Goal: Transaction & Acquisition: Purchase product/service

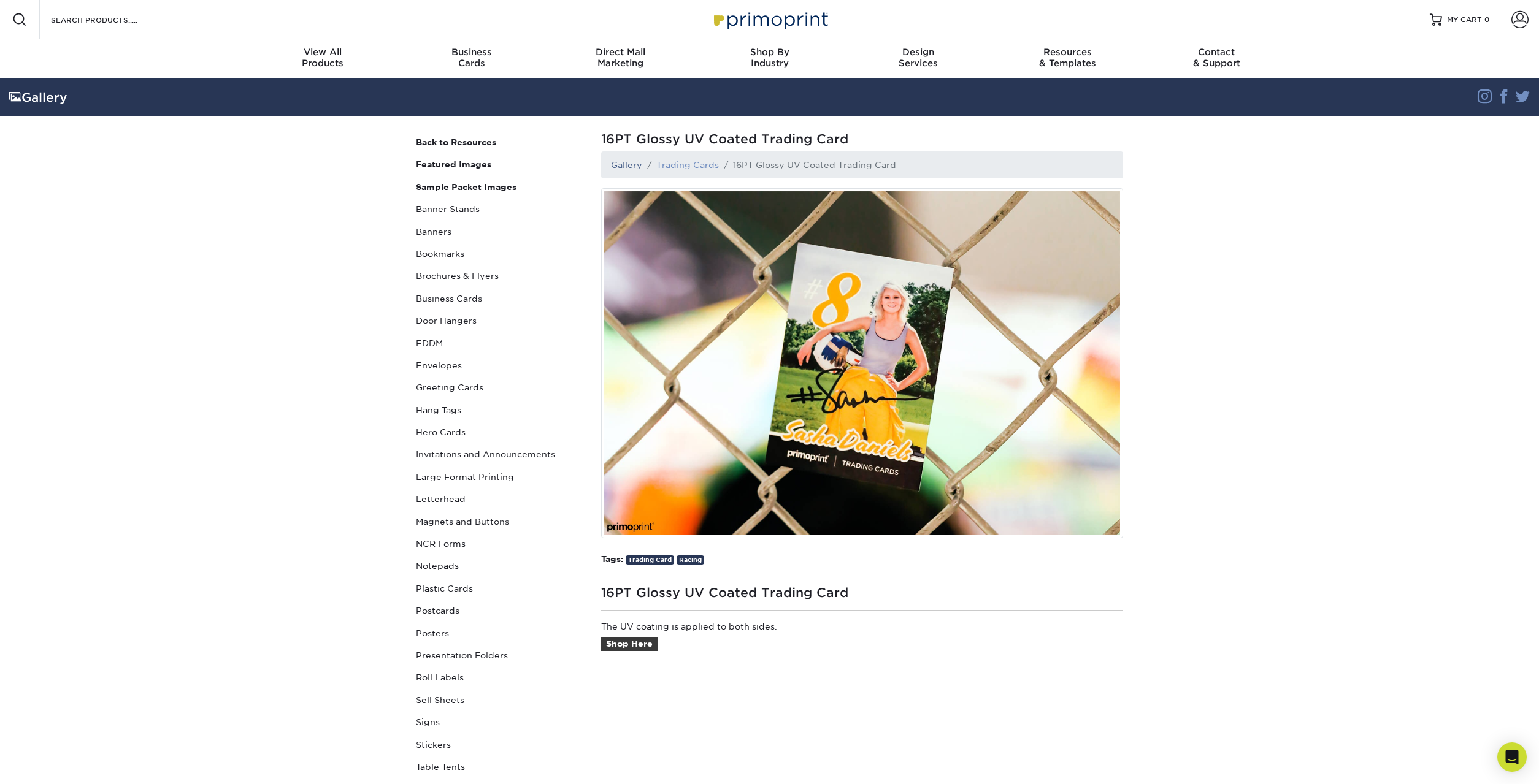
click at [686, 164] on link "Trading Cards" at bounding box center [688, 165] width 63 height 10
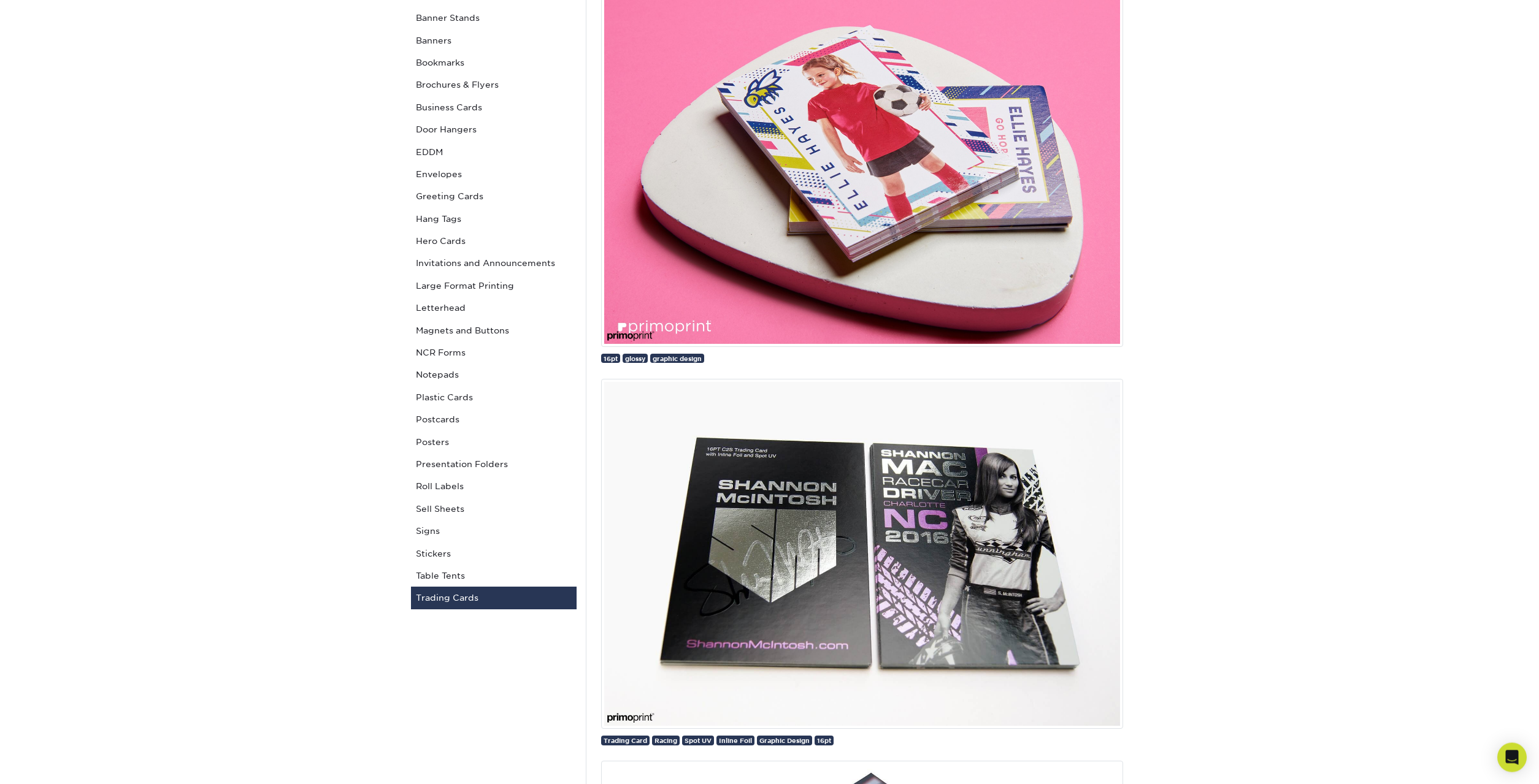
scroll to position [250, 0]
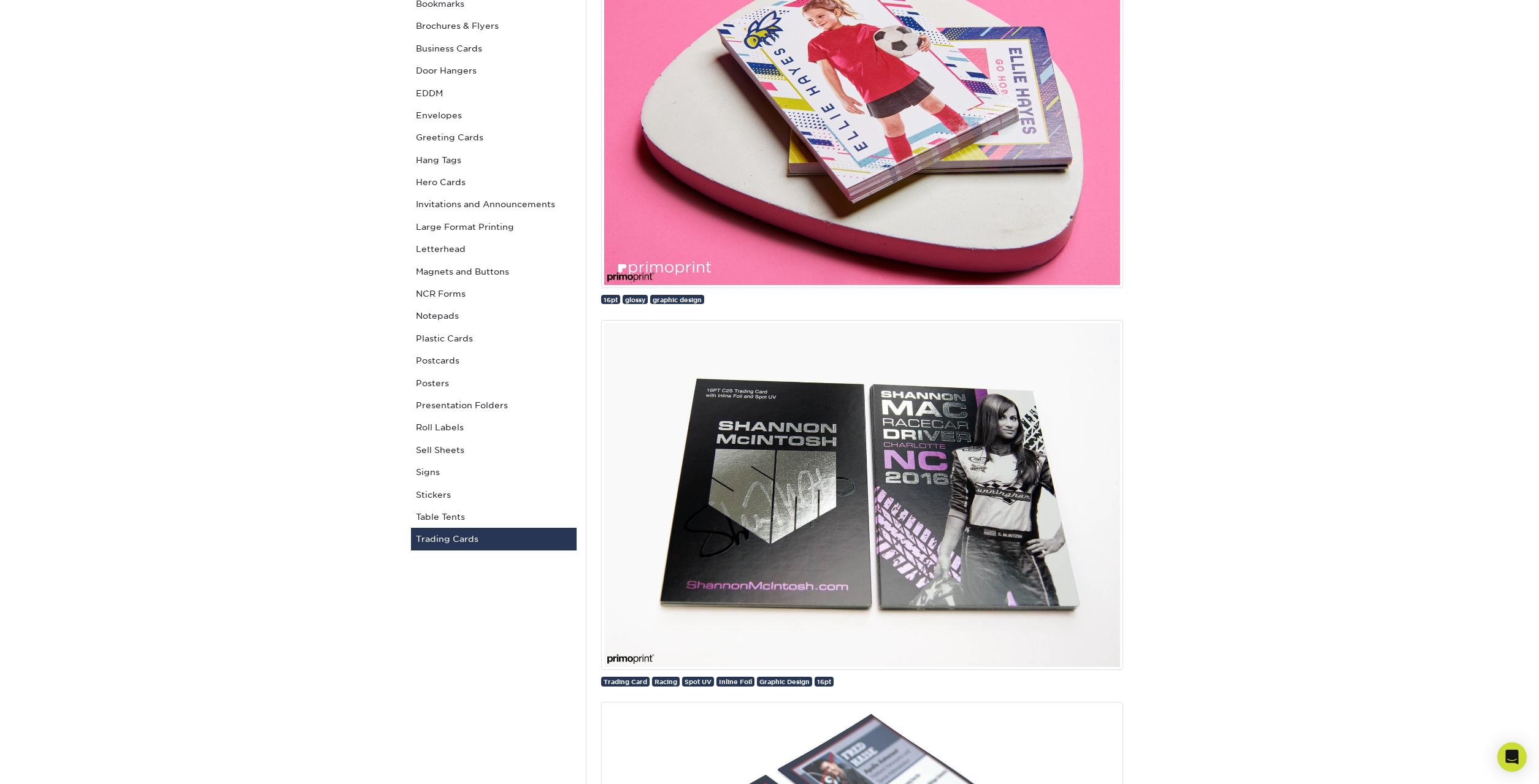
click at [929, 479] on img at bounding box center [862, 495] width 522 height 350
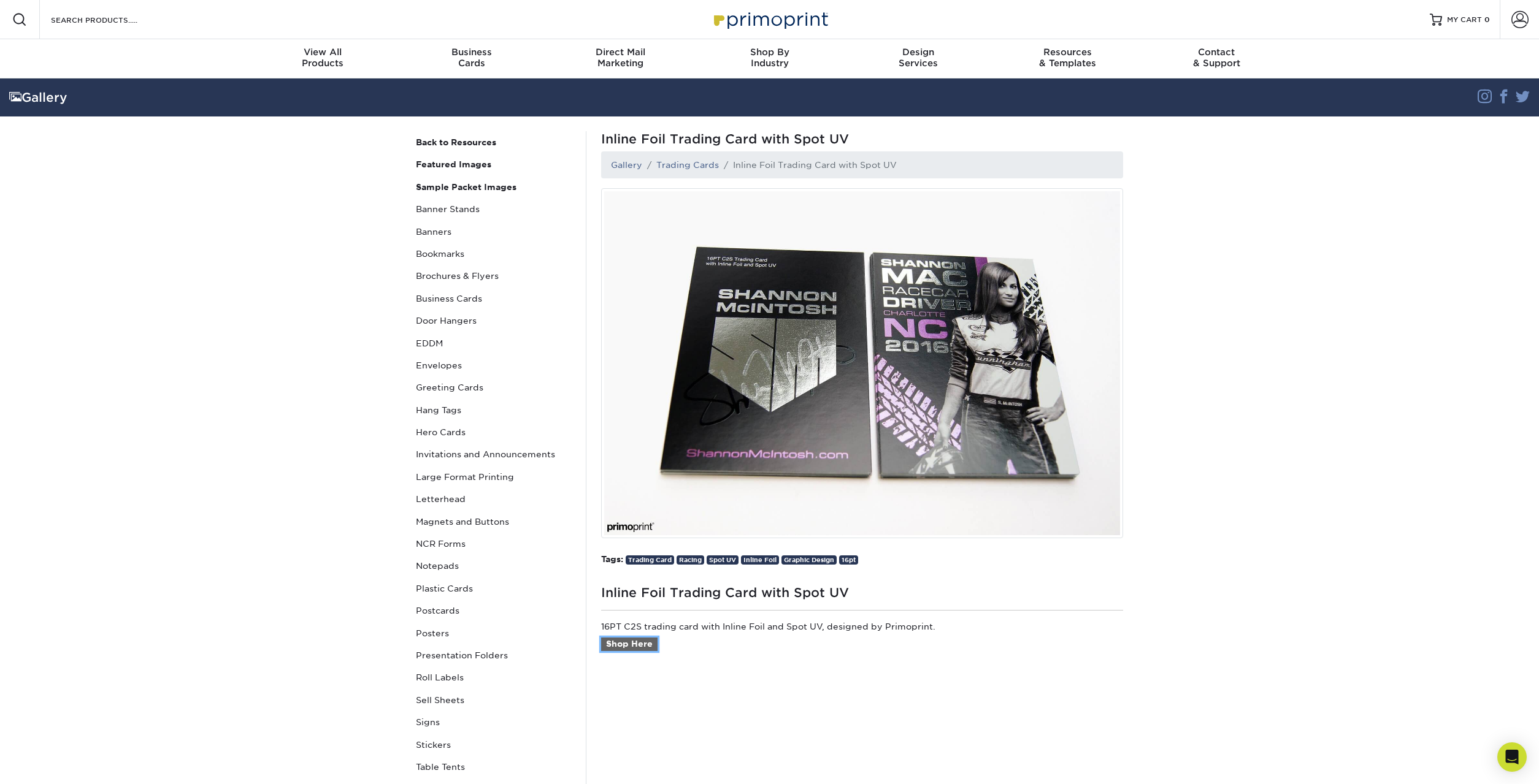
click at [632, 648] on link "Shop Here" at bounding box center [629, 645] width 57 height 14
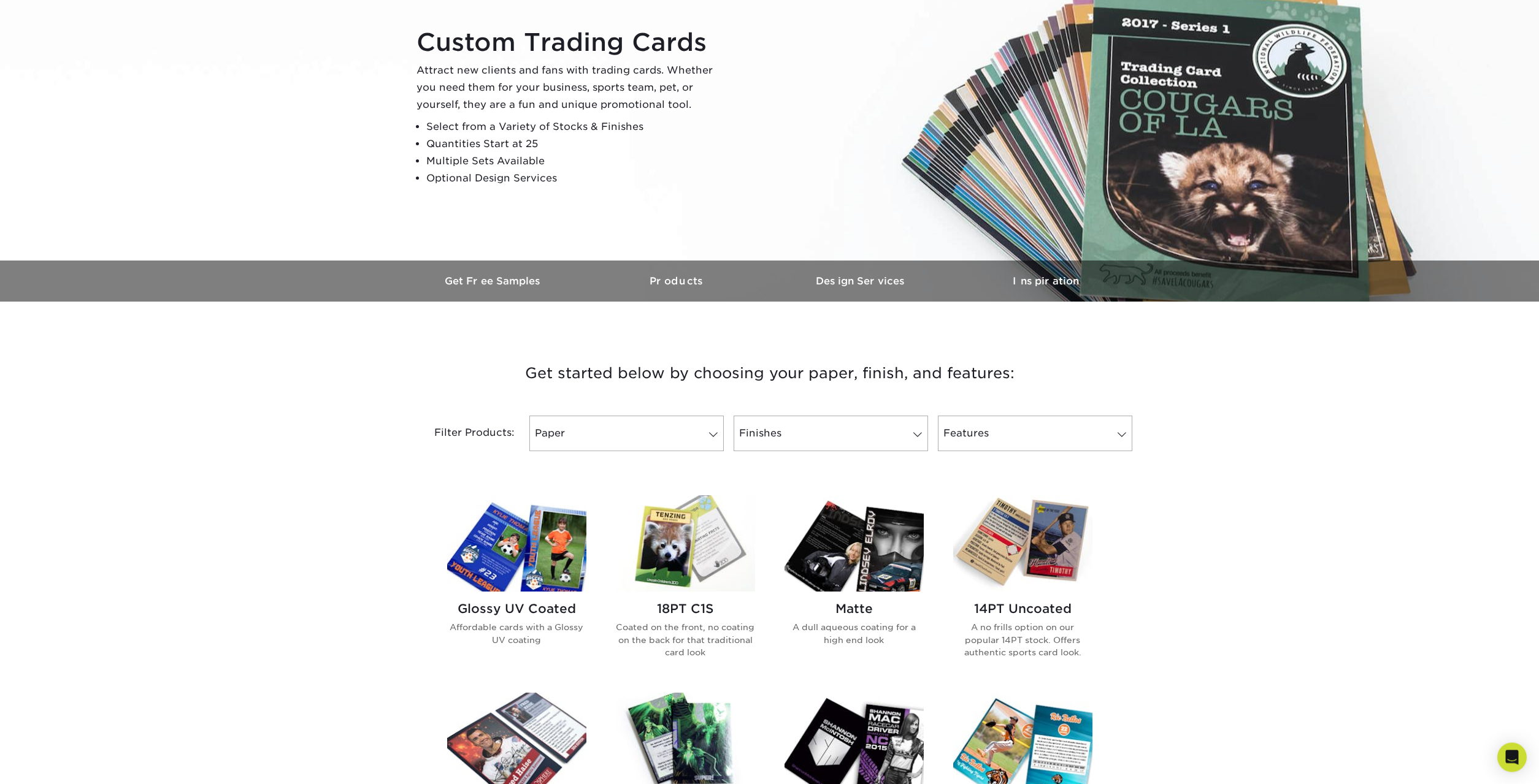
scroll to position [125, 0]
click at [695, 443] on link "Paper" at bounding box center [626, 433] width 194 height 35
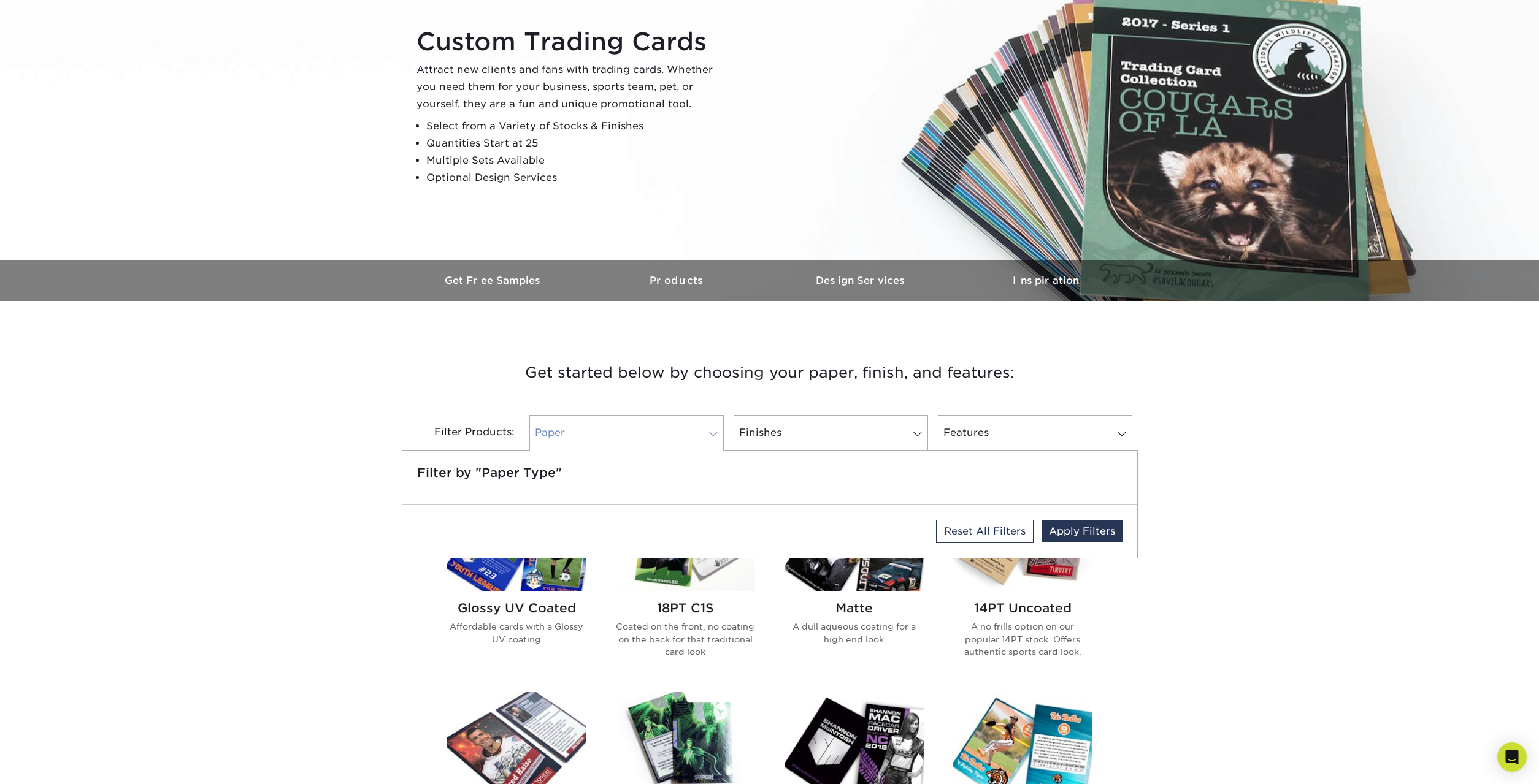
click at [695, 443] on link "Paper" at bounding box center [626, 433] width 194 height 35
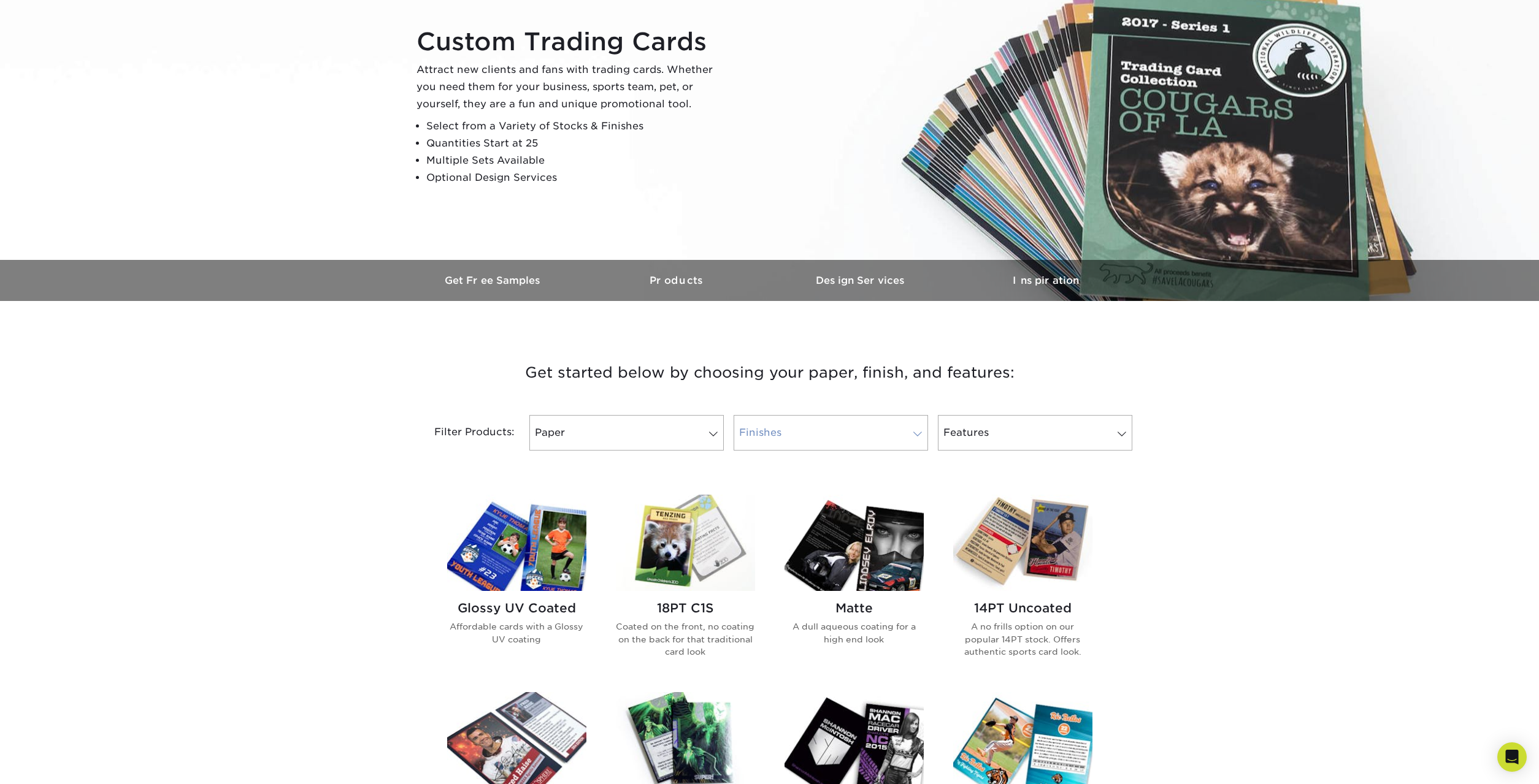
click at [854, 440] on link "Finishes" at bounding box center [831, 433] width 194 height 35
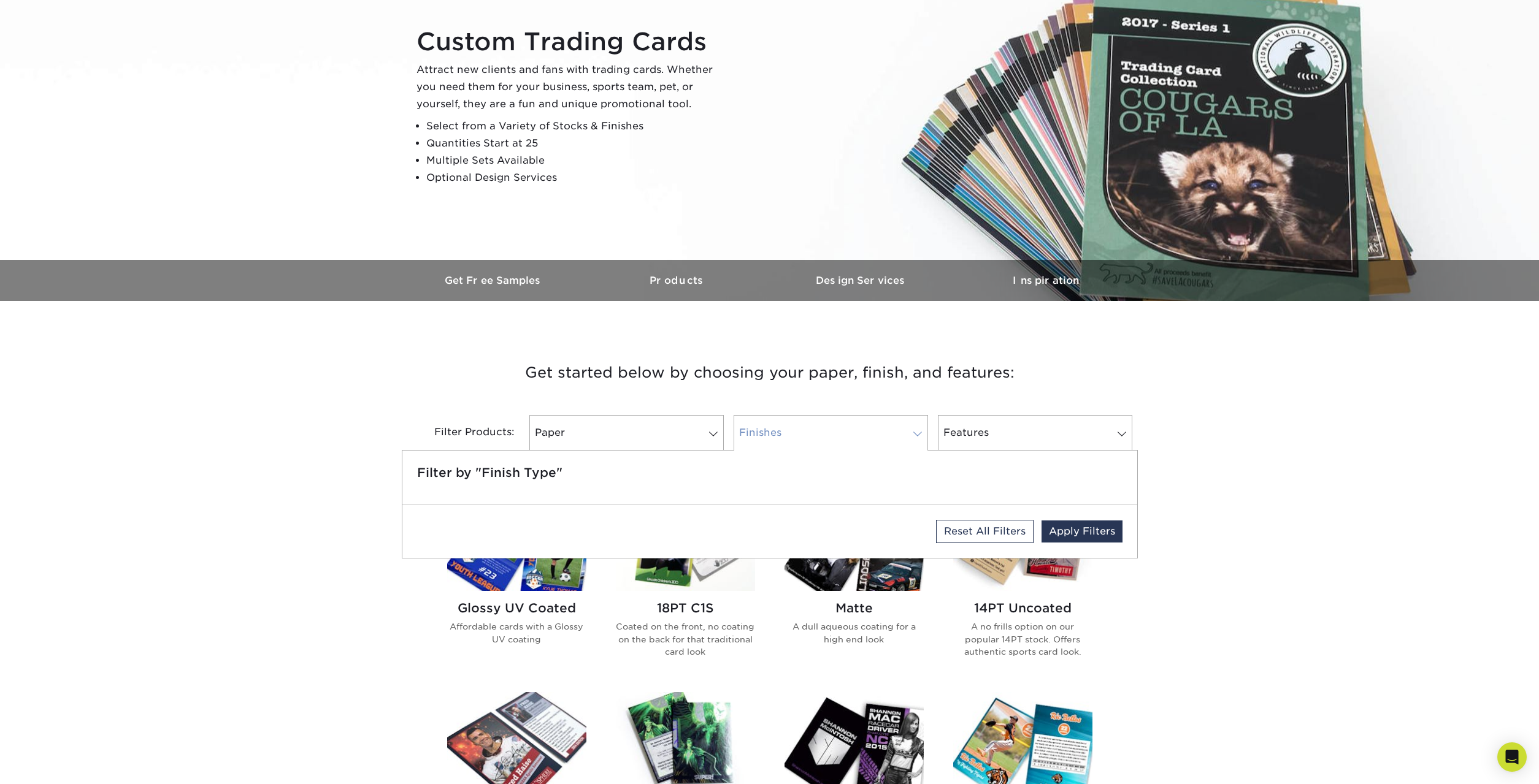
click at [854, 440] on link "Finishes" at bounding box center [831, 433] width 194 height 35
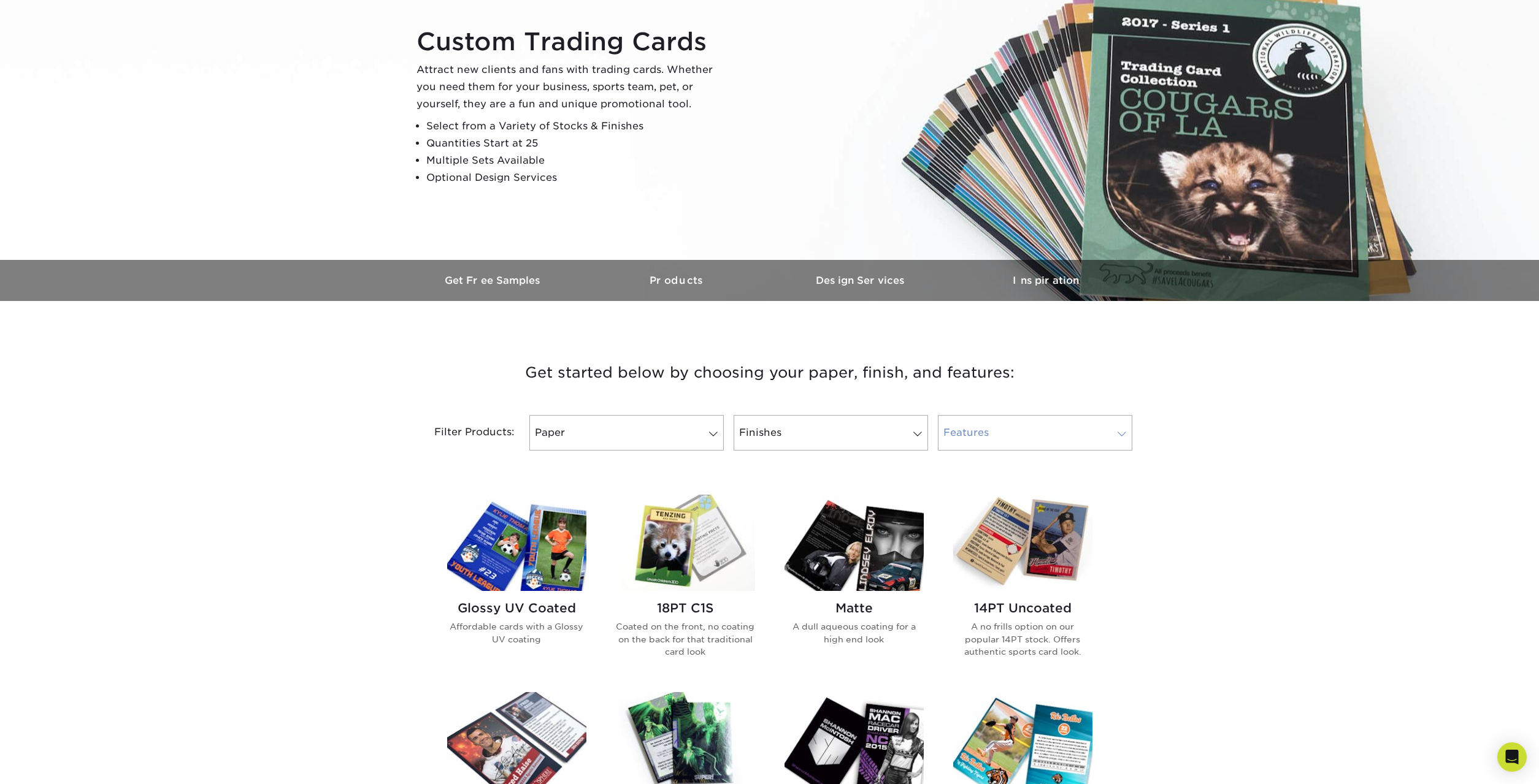
click at [1018, 439] on link "Features" at bounding box center [1035, 433] width 194 height 35
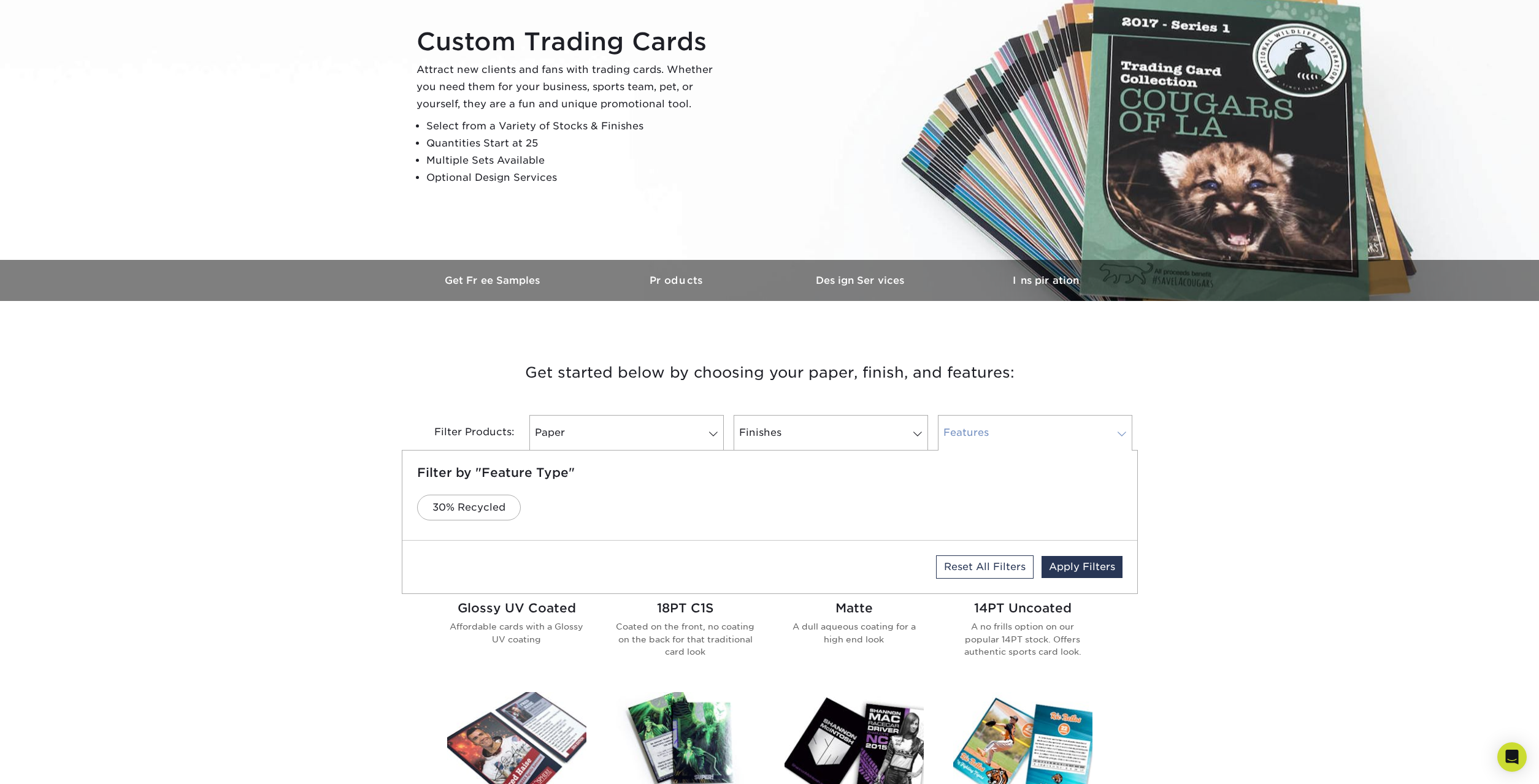
click at [1018, 439] on link "Features" at bounding box center [1035, 433] width 194 height 35
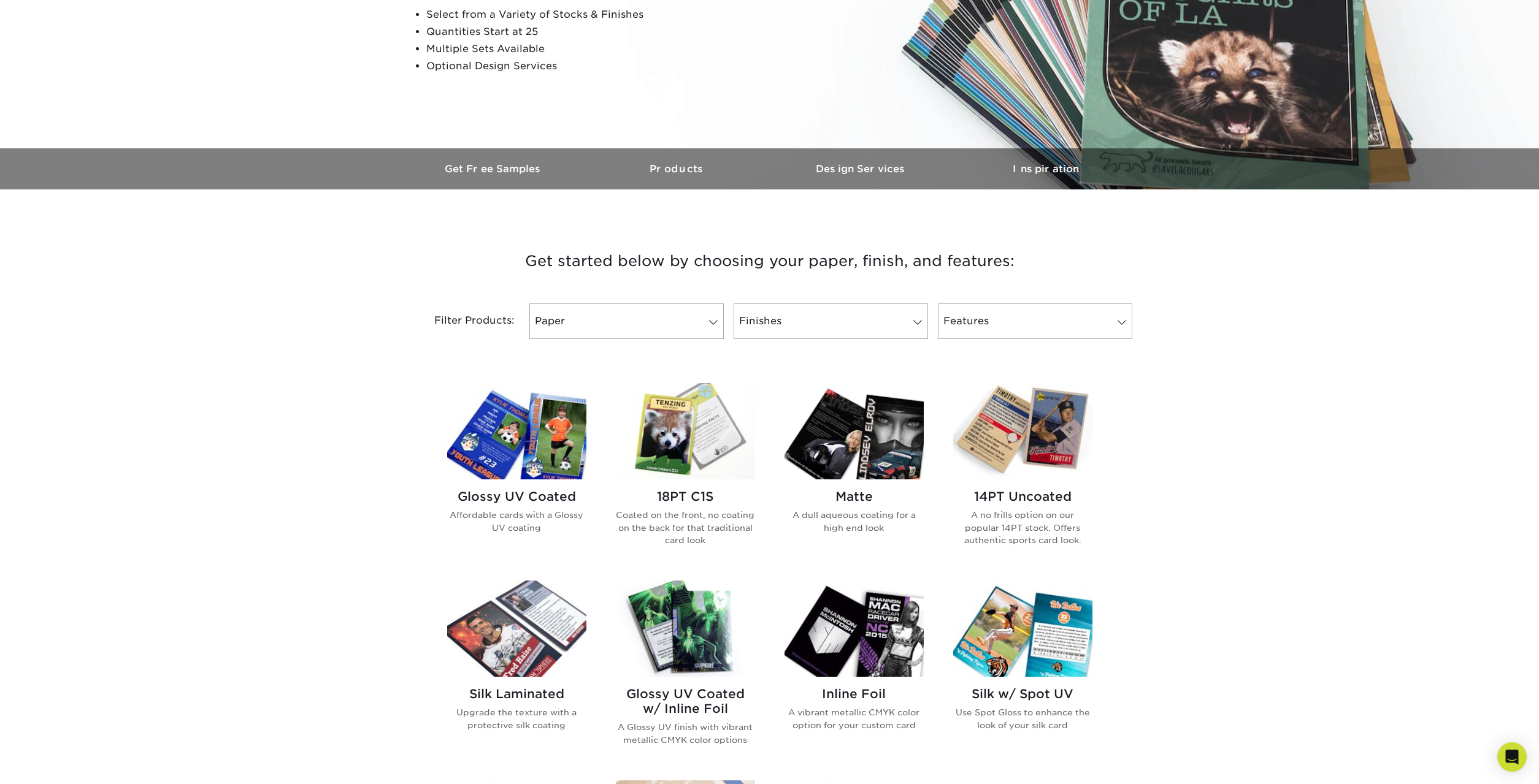
scroll to position [250, 0]
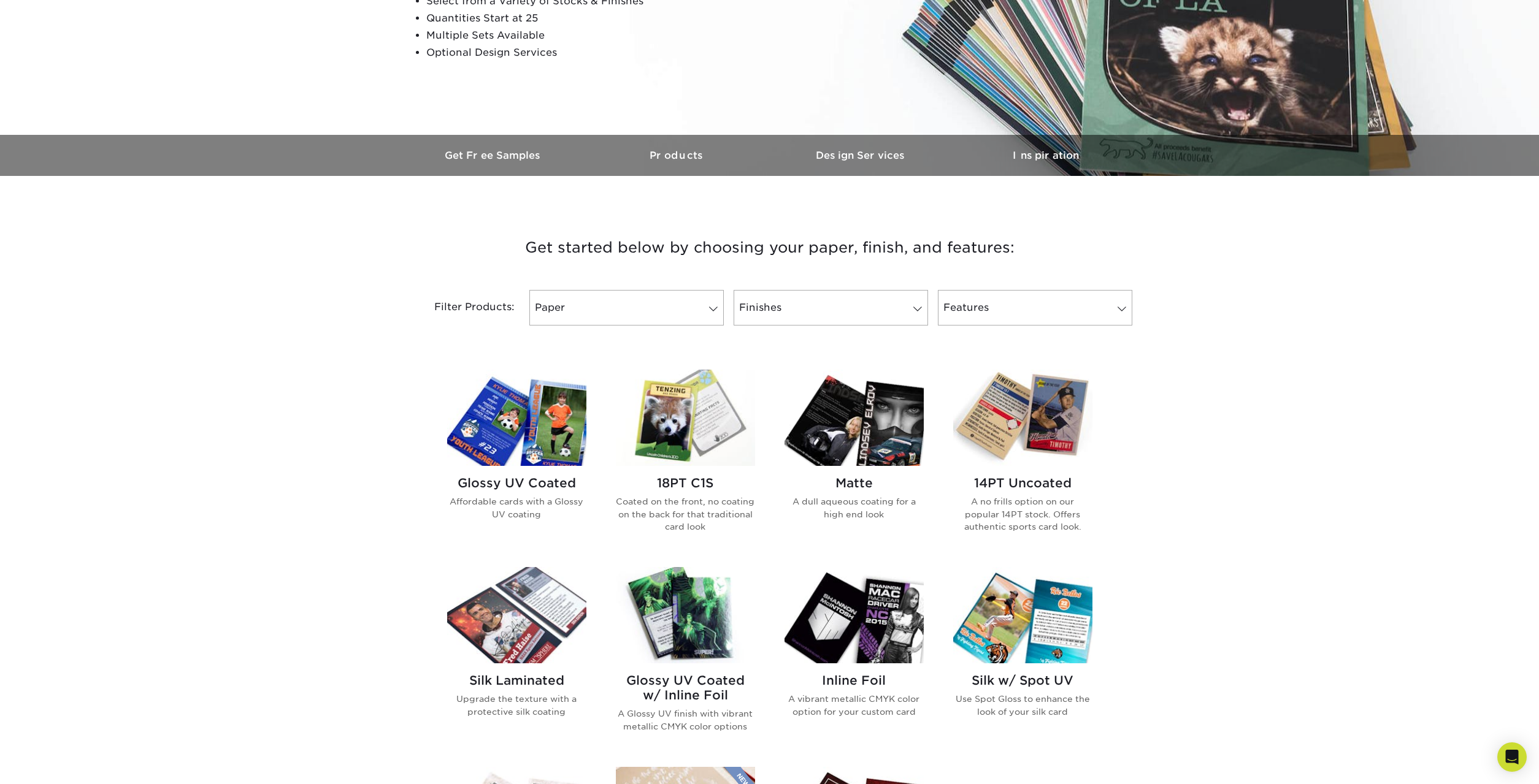
click at [541, 473] on div "Glossy UV Coated Affordable cards with a Glossy UV coating" at bounding box center [517, 503] width 139 height 74
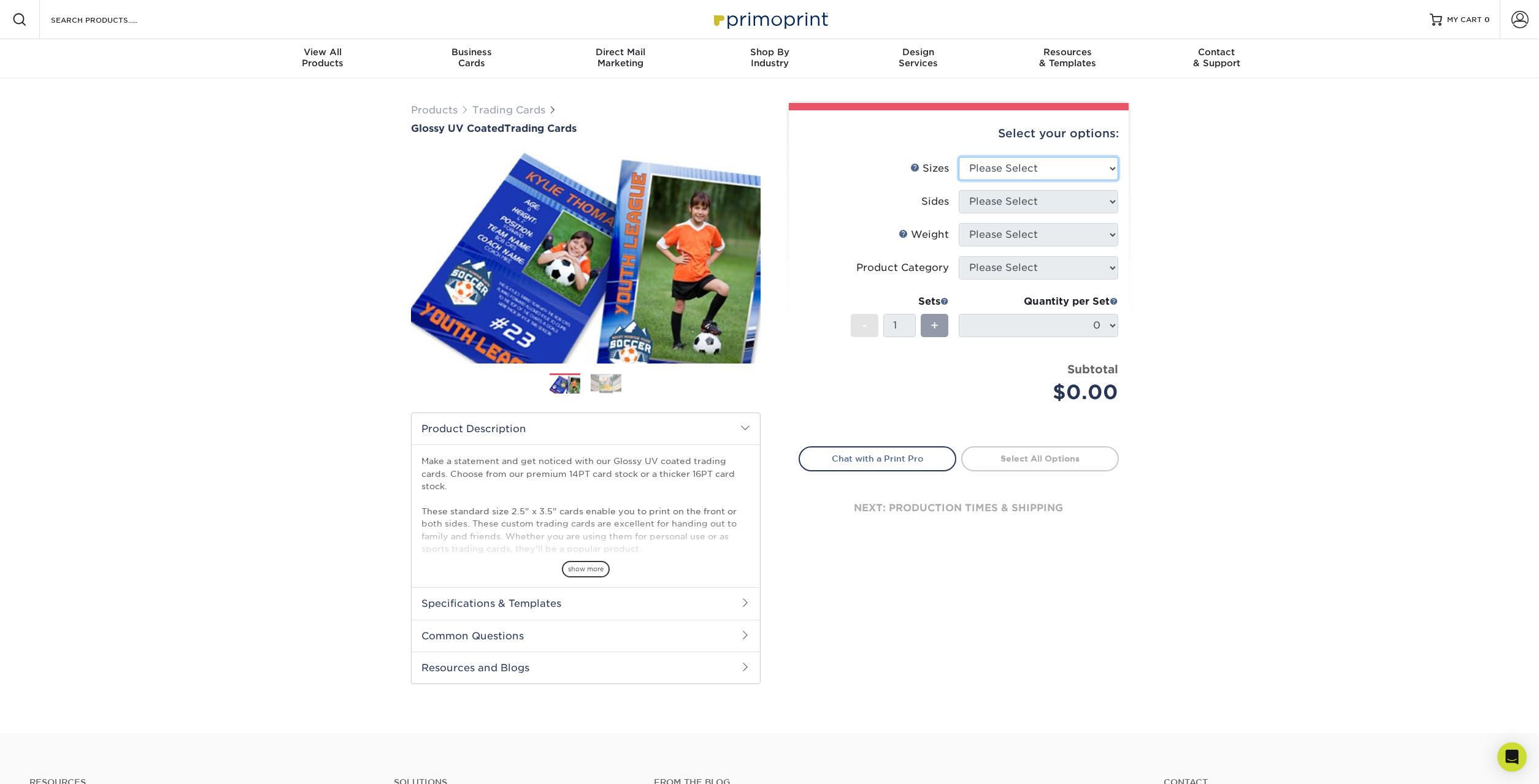
click at [959, 157] on select "Please Select 2.5" x 3.5"" at bounding box center [1038, 168] width 159 height 23
select select "2.50x3.50"
click option "2.5" x 3.5"" at bounding box center [0, 0] width 0 height 0
click at [959, 190] on select "Please Select Print Both Sides Print Front Only" at bounding box center [1038, 201] width 159 height 23
select select "13abbda7-1d64-4f25-8bb2-c179b224825d"
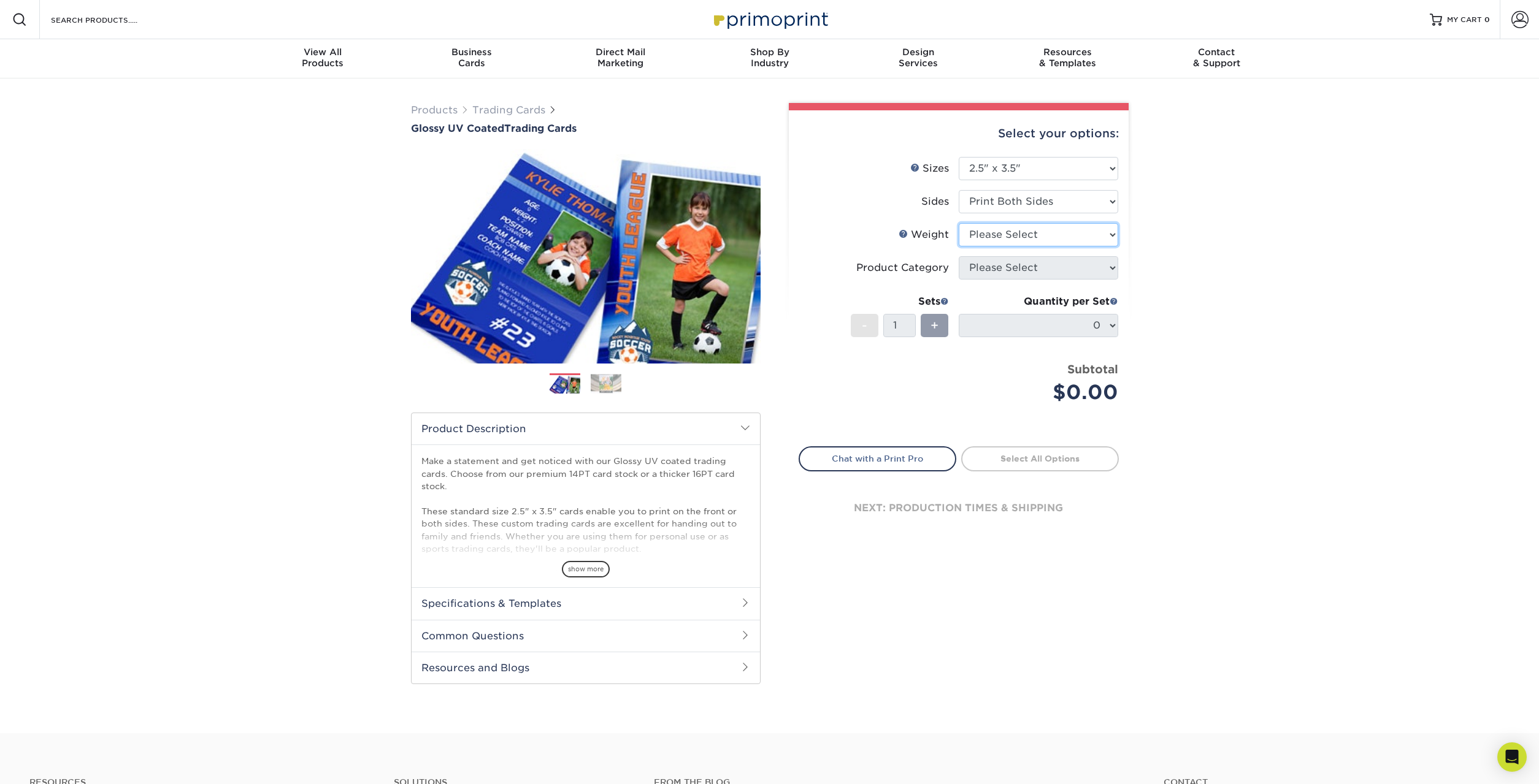
click at [959, 224] on select "Please Select 16PT 14PT 18PT C1S" at bounding box center [1038, 235] width 159 height 23
select select "16PT"
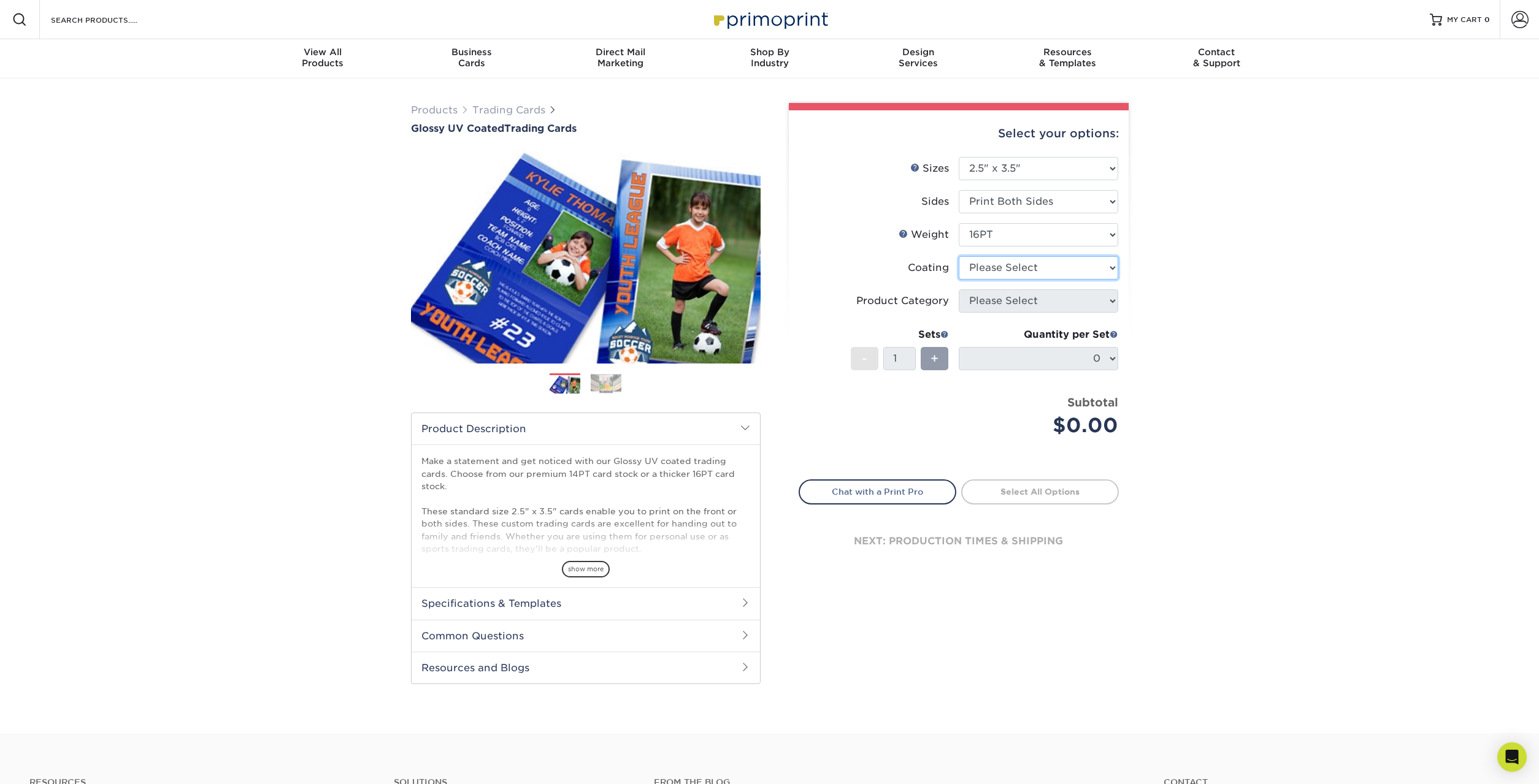
click at [959, 256] on select at bounding box center [1038, 268] width 159 height 23
select select "ae367451-b2b8-45df-a344-0f05b6a12993"
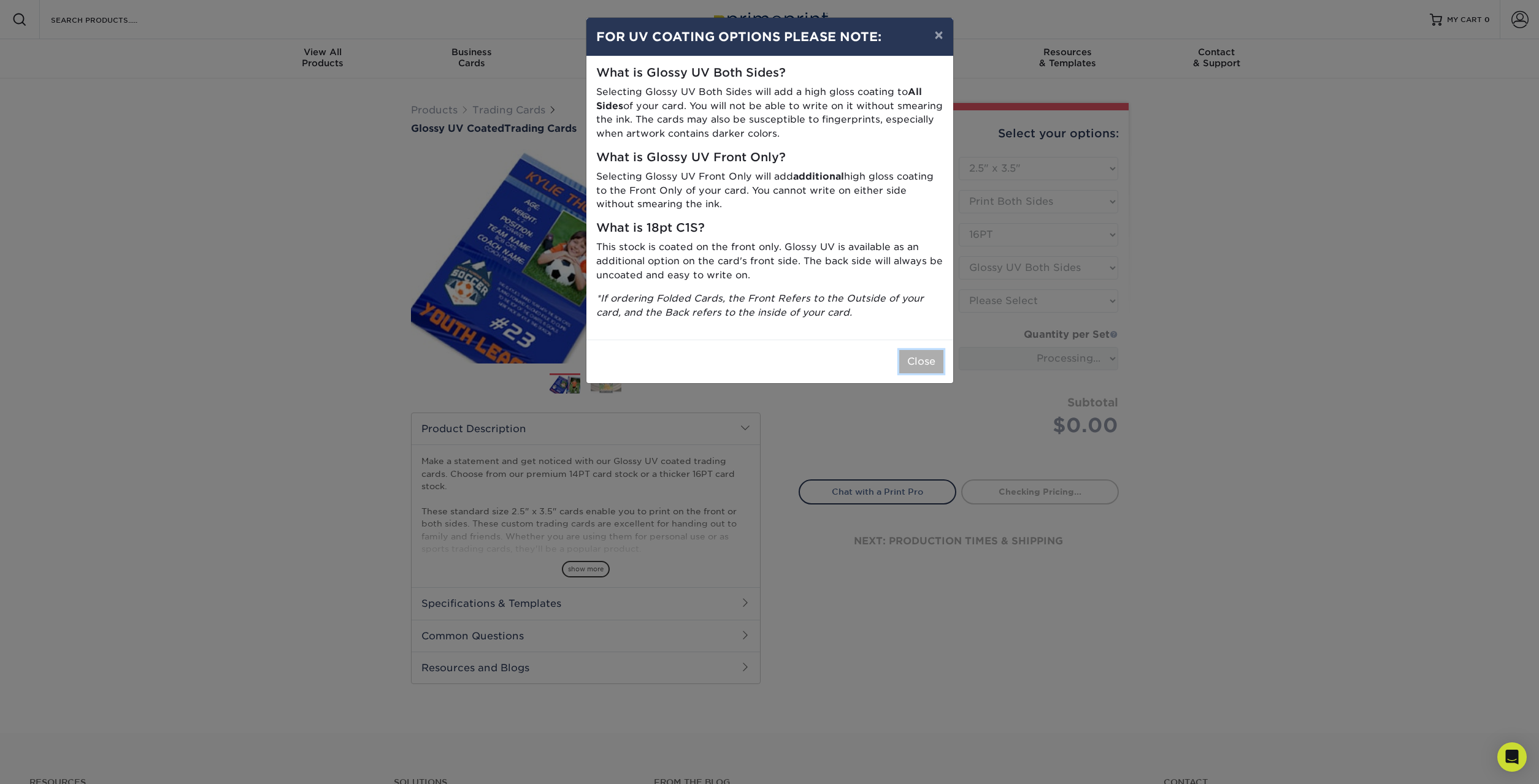
click at [923, 361] on button "Close" at bounding box center [921, 361] width 44 height 23
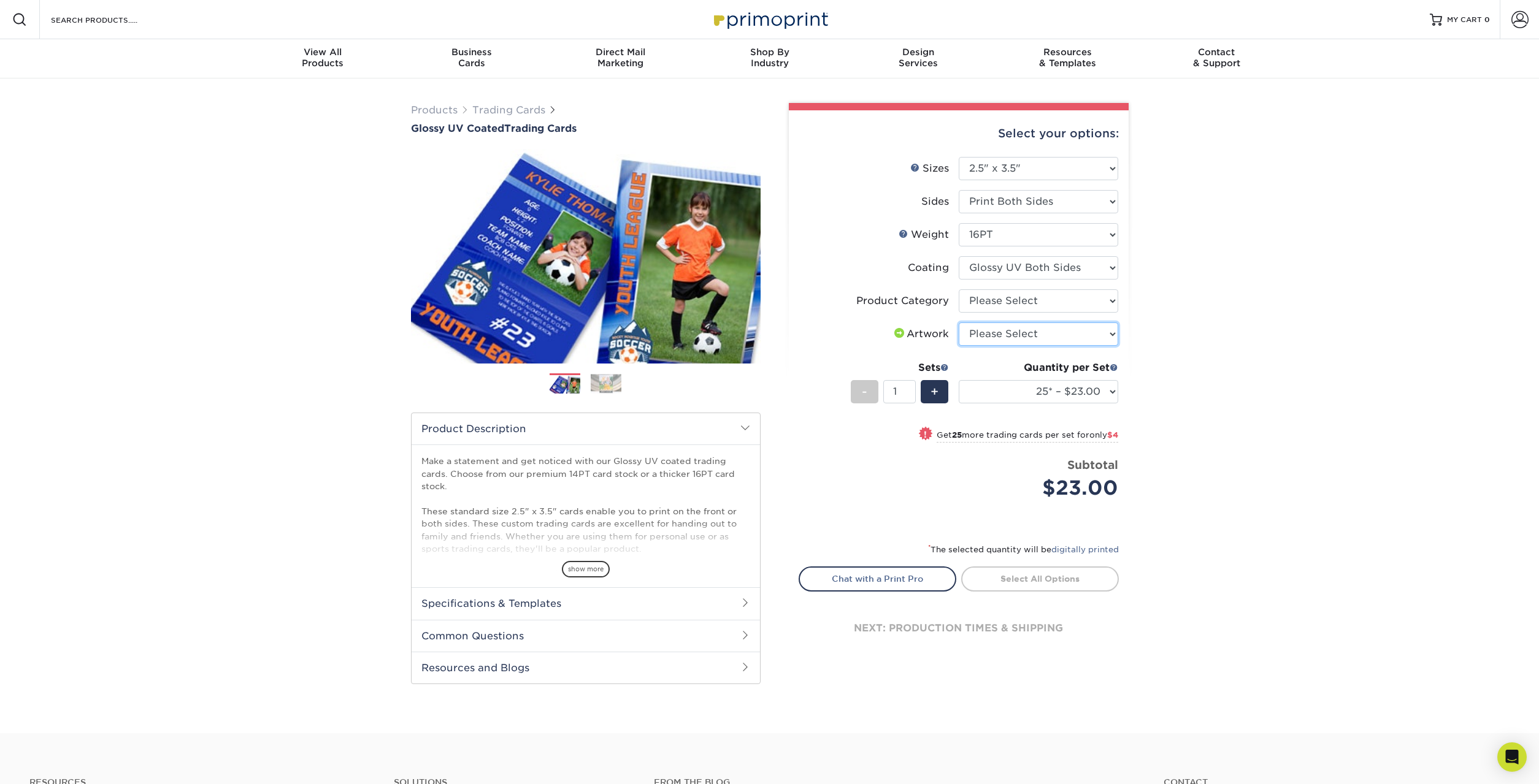
click at [959, 322] on select "Please Select I will upload files I need a design - $100" at bounding box center [1038, 334] width 159 height 23
select select "upload"
click option "I will upload files" at bounding box center [0, 0] width 0 height 0
click at [959, 381] on select "25* – $23.00 50* – $27.00 75* – $33.00 100* – $37.00 250* – $47.00 500 – $58.00…" at bounding box center [1038, 392] width 159 height 23
select select "100* – $37.00"
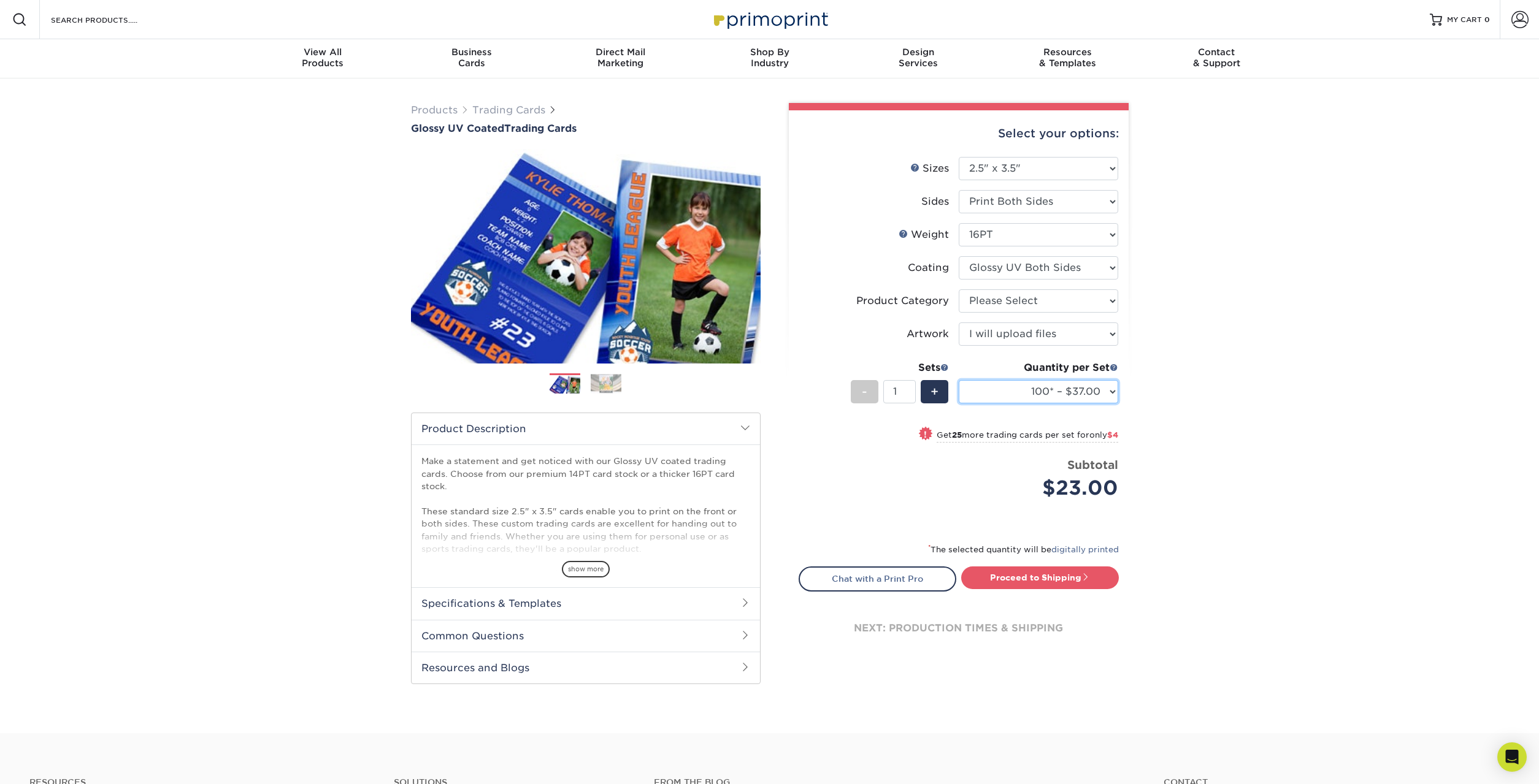
click option "100* – $37.00" at bounding box center [0, 0] width 0 height 0
click at [624, 600] on h2 "Specifications & Templates" at bounding box center [585, 603] width 348 height 32
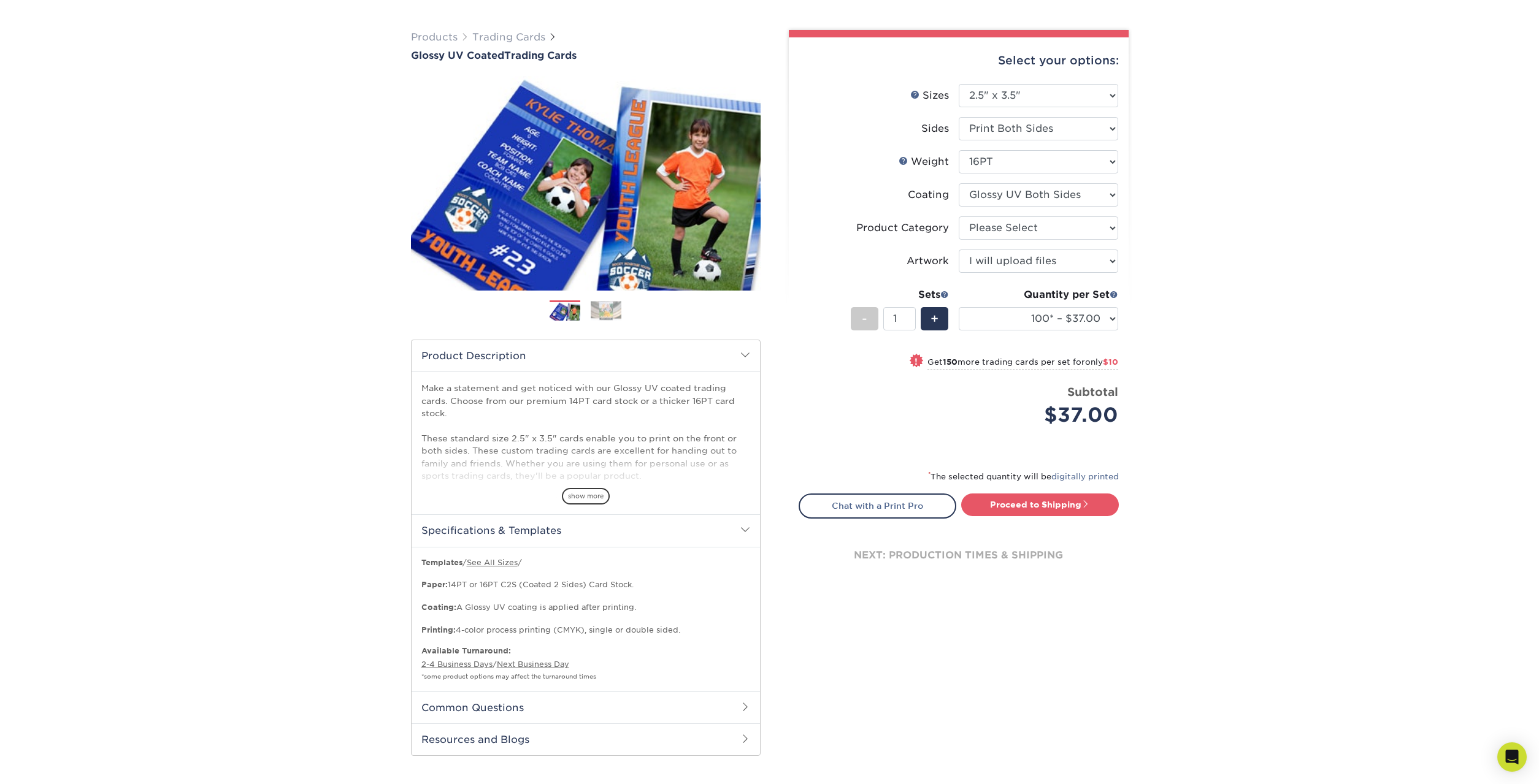
scroll to position [125, 0]
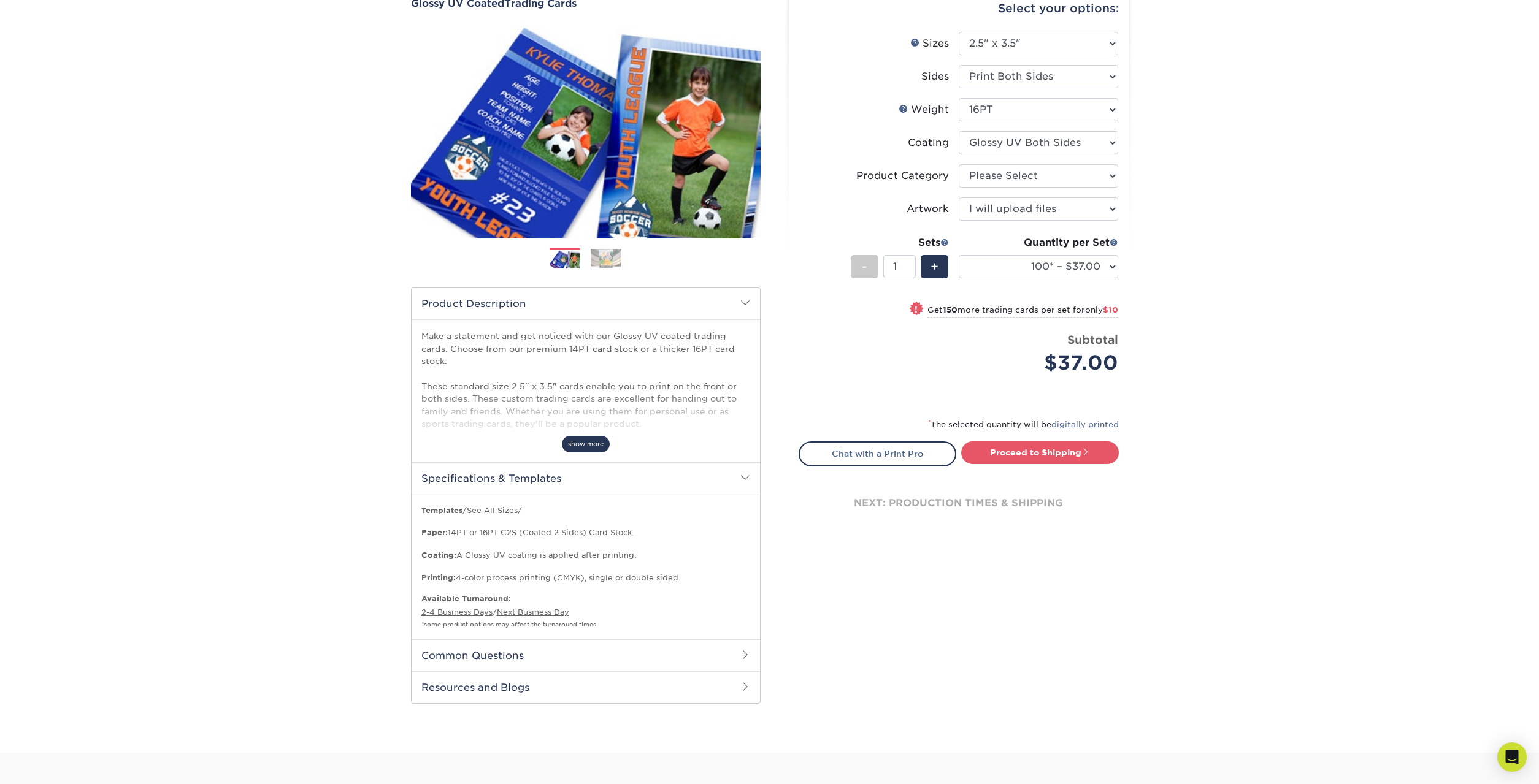
click at [586, 443] on span "show more" at bounding box center [586, 445] width 47 height 17
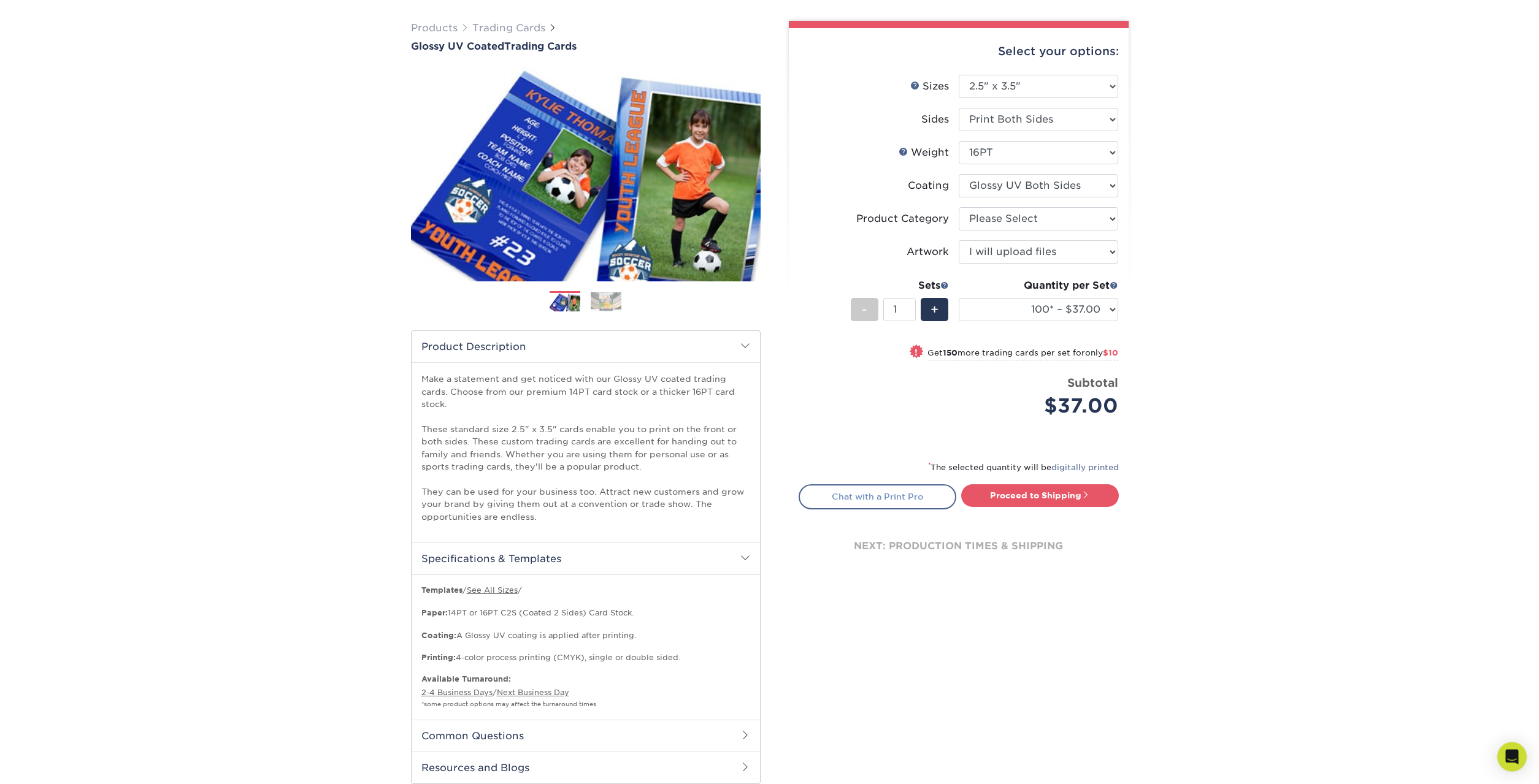
scroll to position [63, 0]
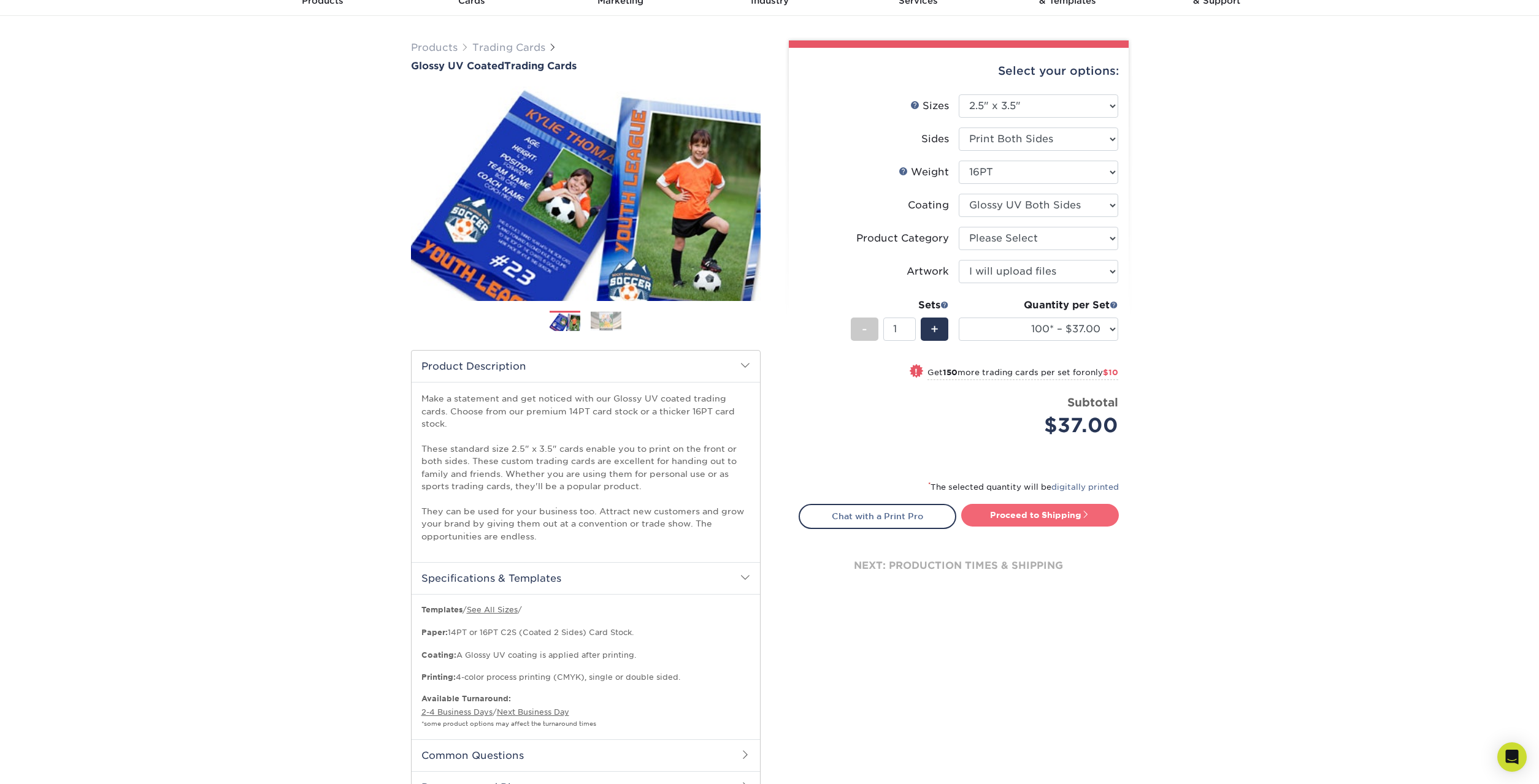
click at [1074, 516] on link "Proceed to Shipping" at bounding box center [1040, 514] width 158 height 22
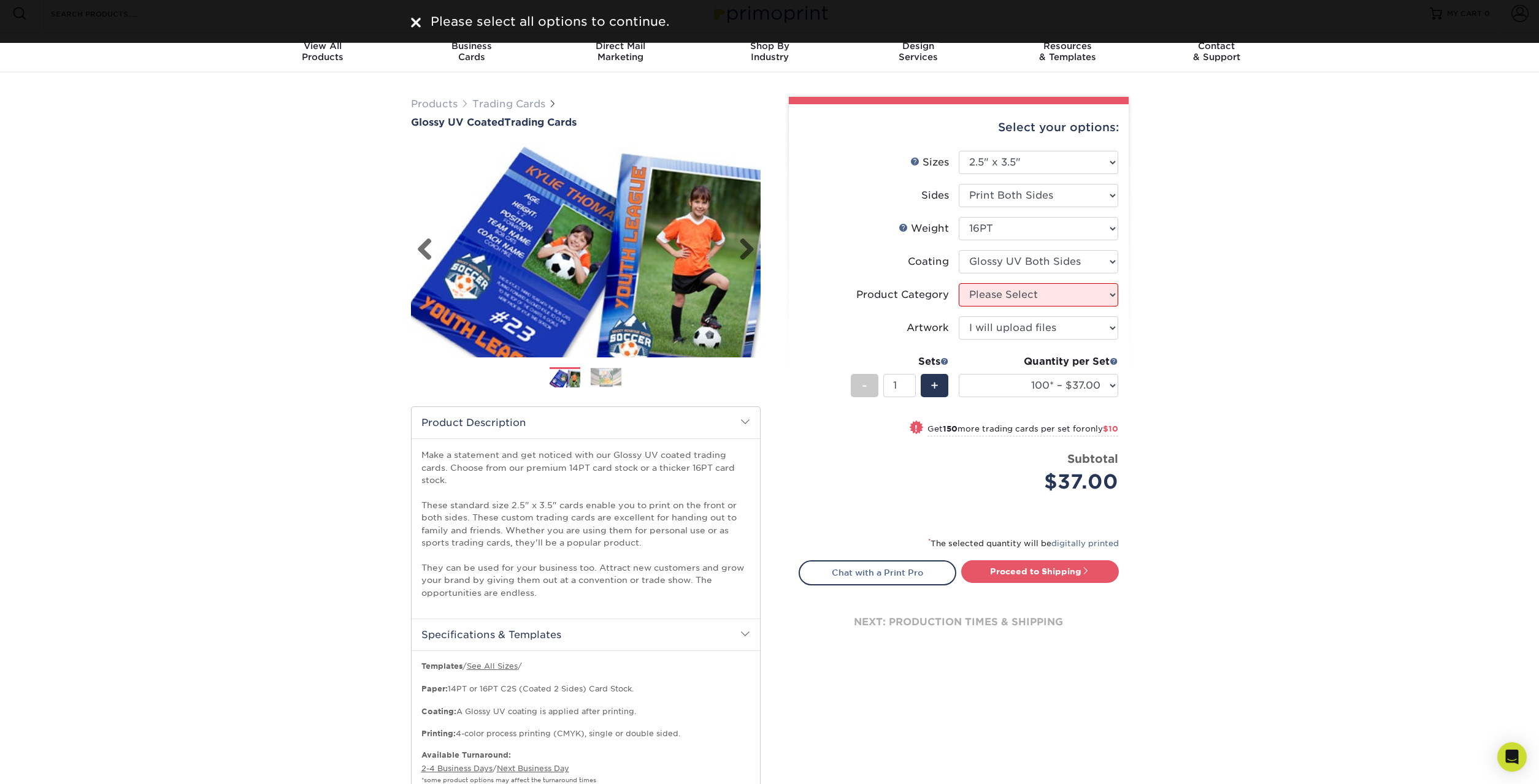
scroll to position [0, 0]
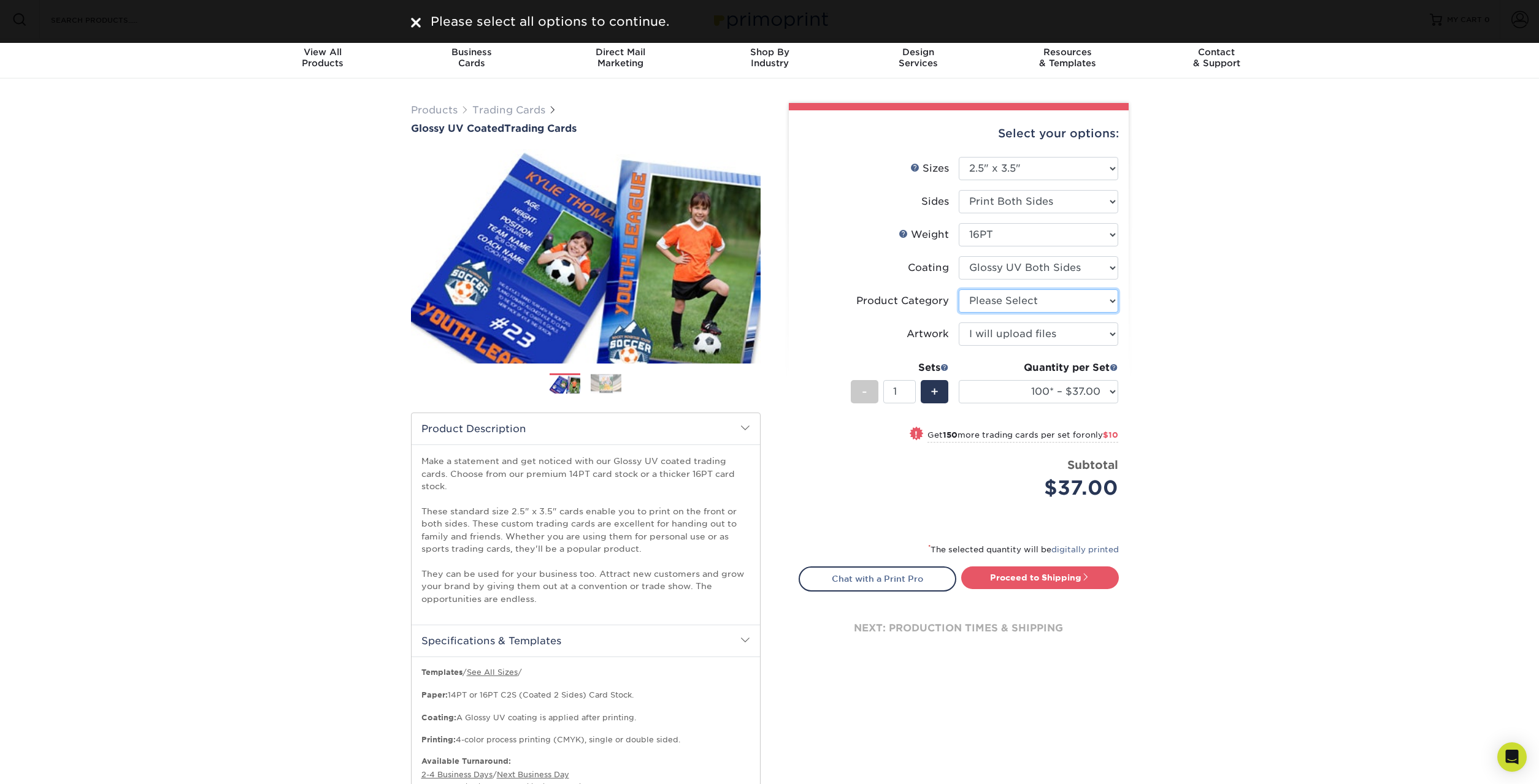
click at [959, 289] on select "Please Select Trading Cards" at bounding box center [1038, 301] width 159 height 23
select select "c2f9bce9-36c2-409d-b101-c29d9d031e18"
click option "Trading Cards" at bounding box center [0, 0] width 0 height 0
click at [959, 322] on select "Please Select I will upload files I need a design - $100" at bounding box center [1038, 334] width 159 height 23
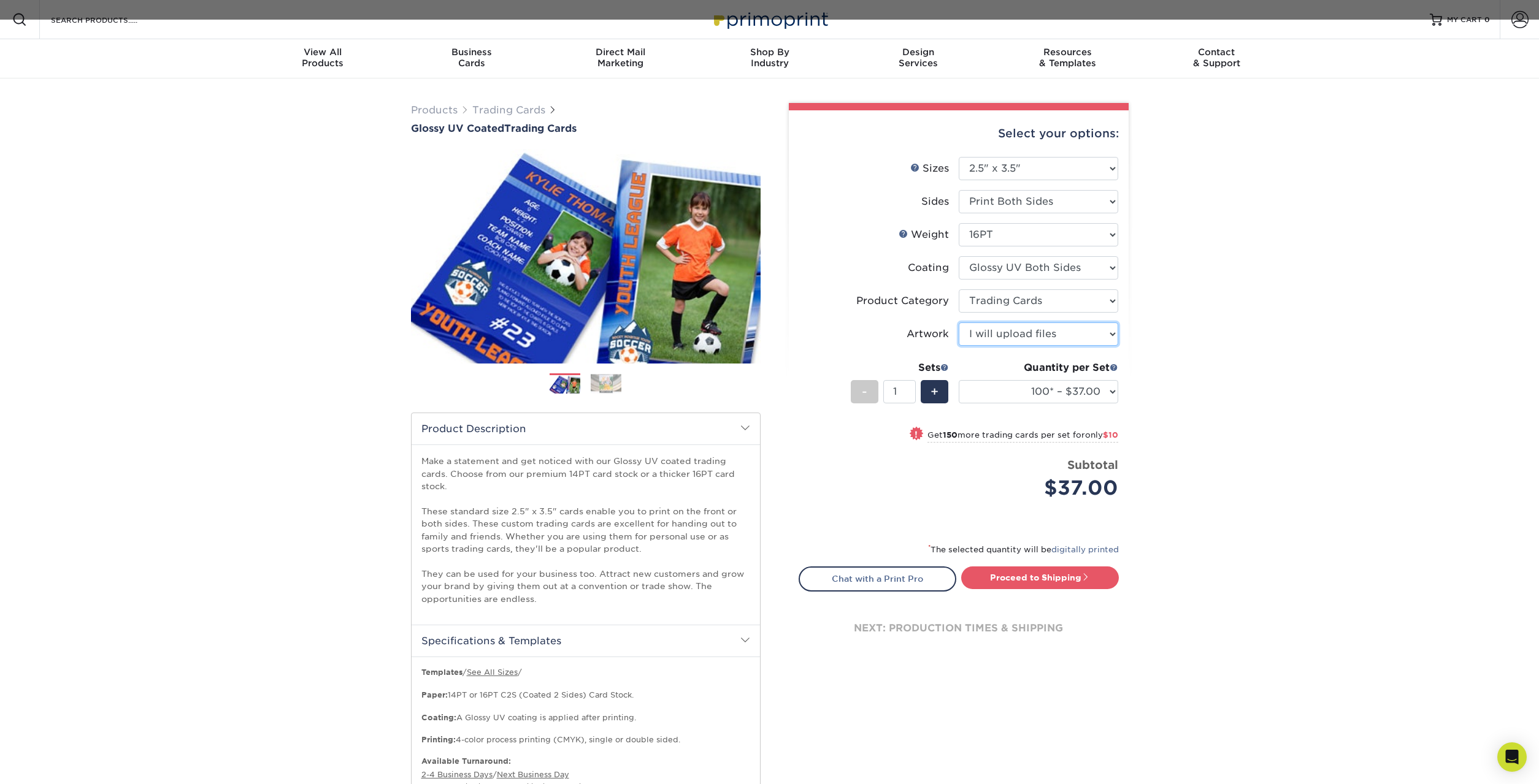
click at [1026, 331] on select "Please Select I will upload files I need a design - $100" at bounding box center [1038, 334] width 159 height 23
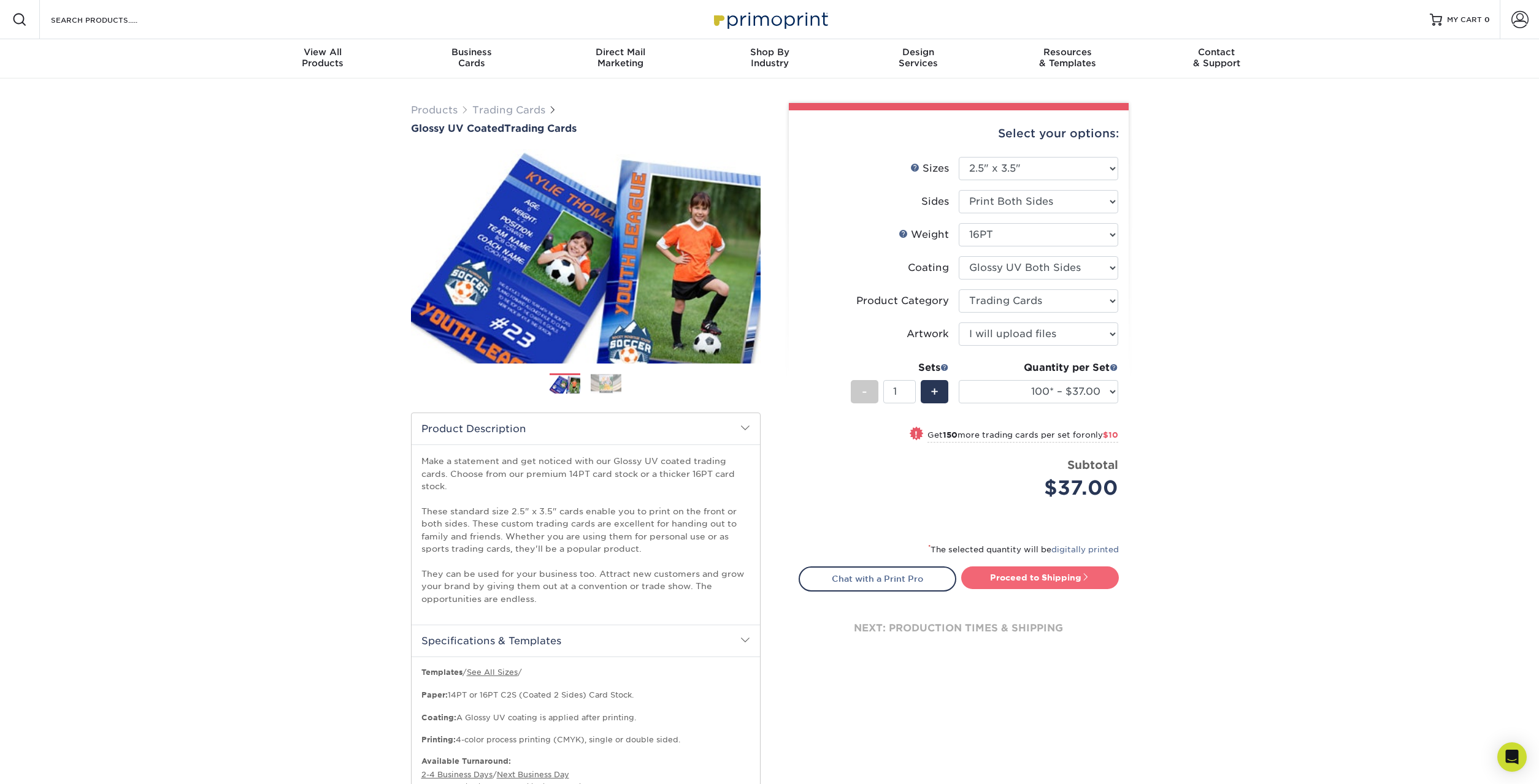
click at [1060, 580] on link "Proceed to Shipping" at bounding box center [1040, 577] width 158 height 22
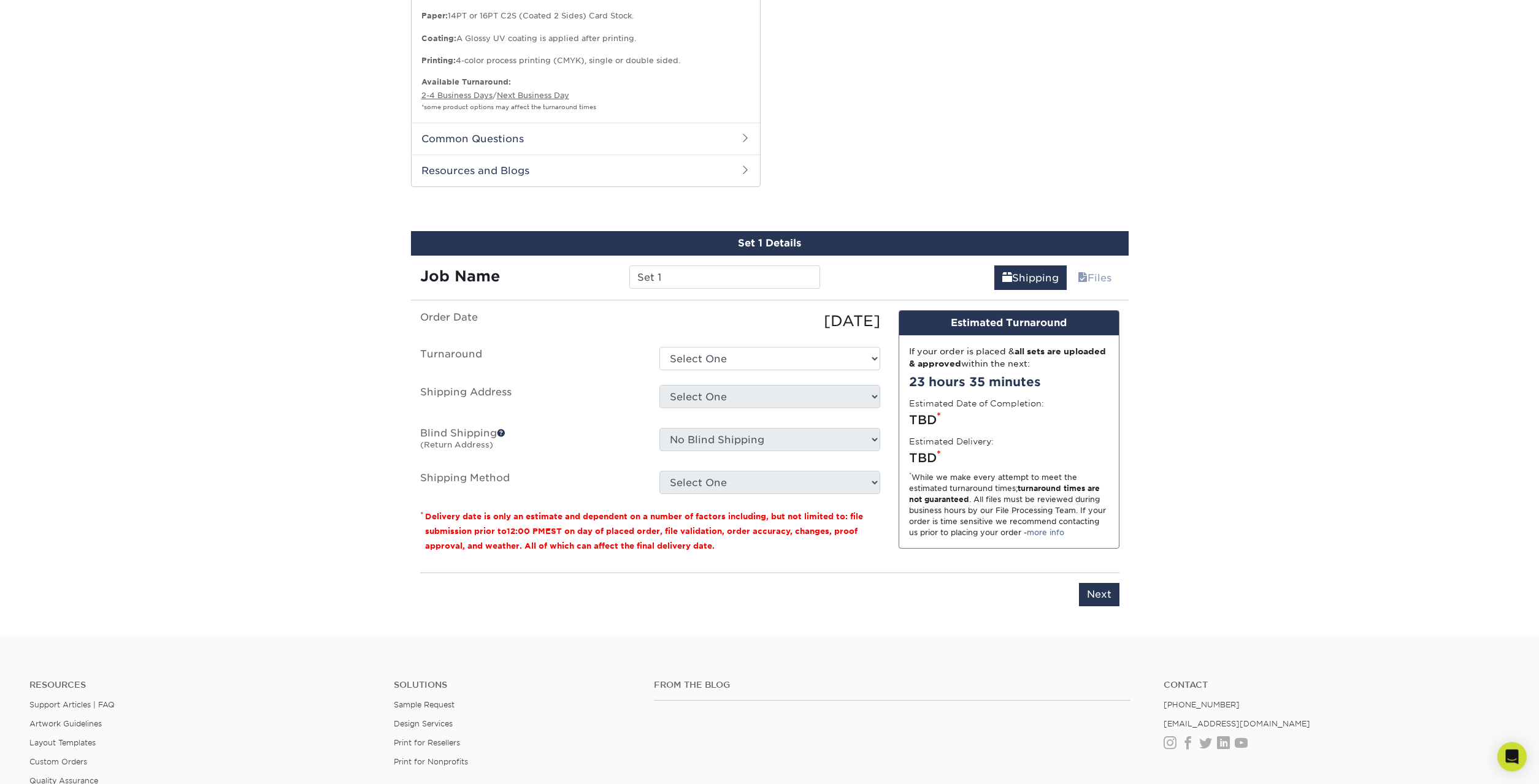
scroll to position [681, 0]
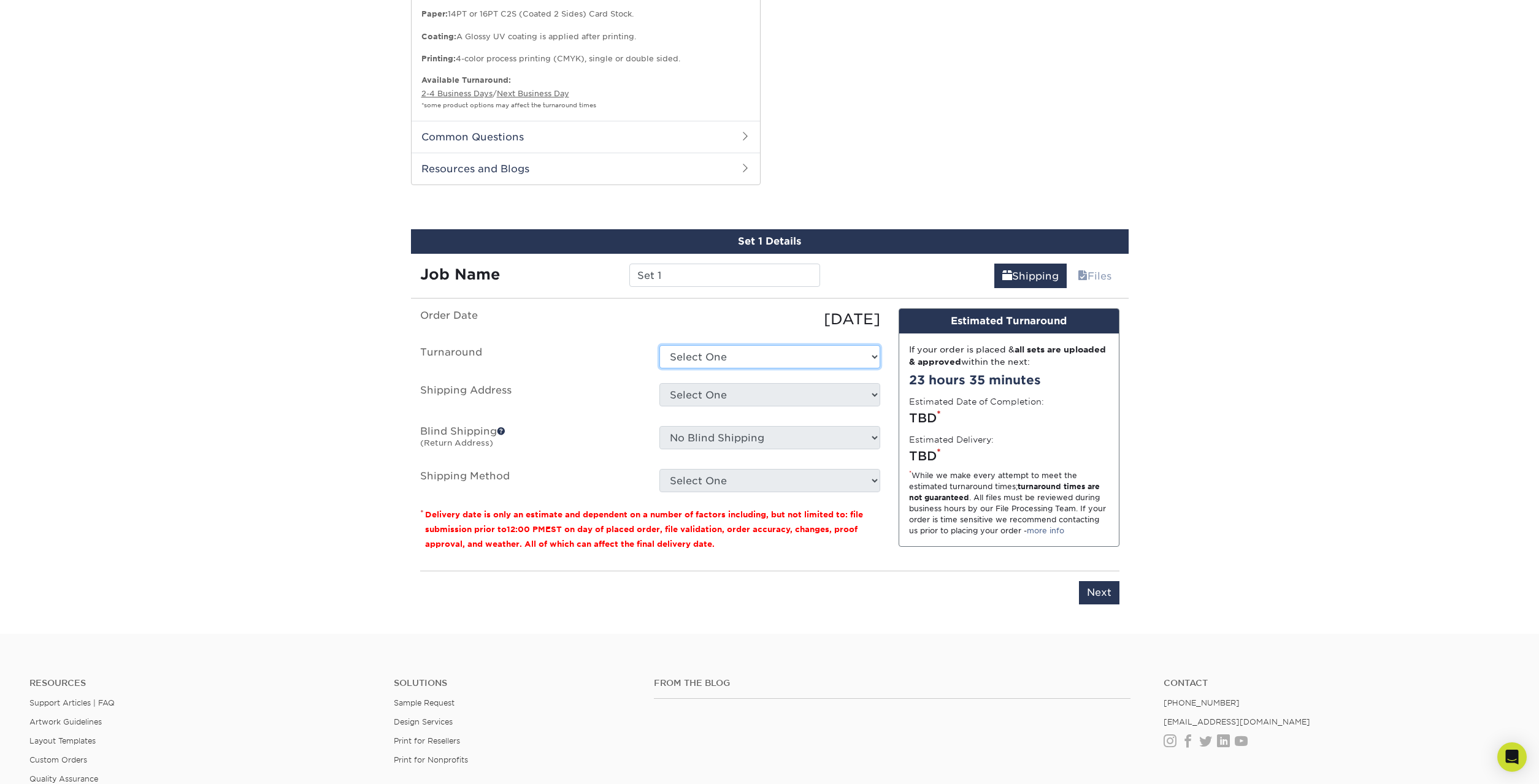
click at [659, 345] on select "Select One 2-4 Business Days 2 Day Next Business Day" at bounding box center [770, 357] width 221 height 23
select select "85eeae86-f890-4d21-9299-1bab3b52d96f"
click option "2-4 Business Days" at bounding box center [0, 0] width 0 height 0
click at [659, 384] on select "Select One + Add New Address - Login" at bounding box center [770, 395] width 221 height 23
select select "newaddress"
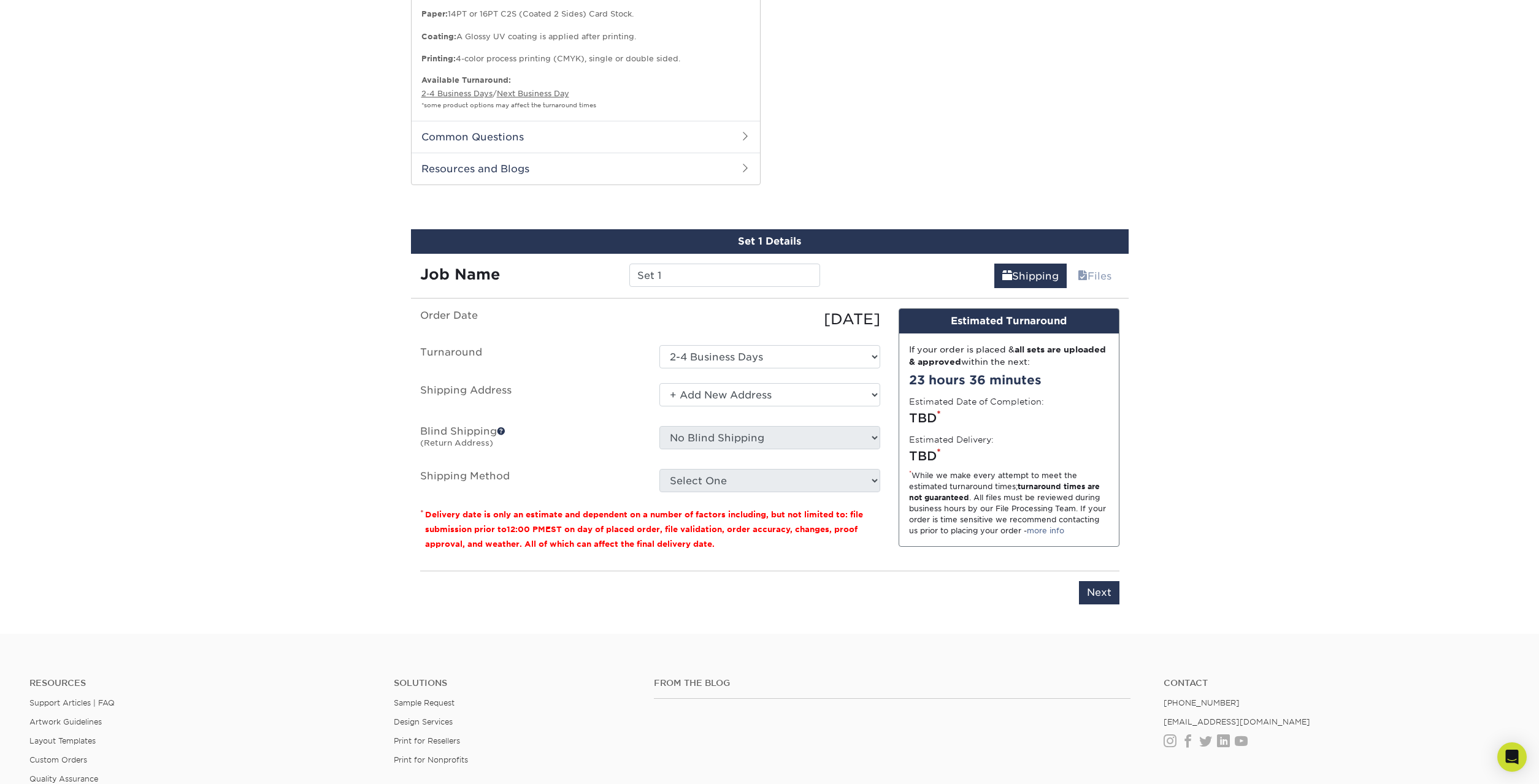
click option "+ Add New Address" at bounding box center [0, 0] width 0 height 0
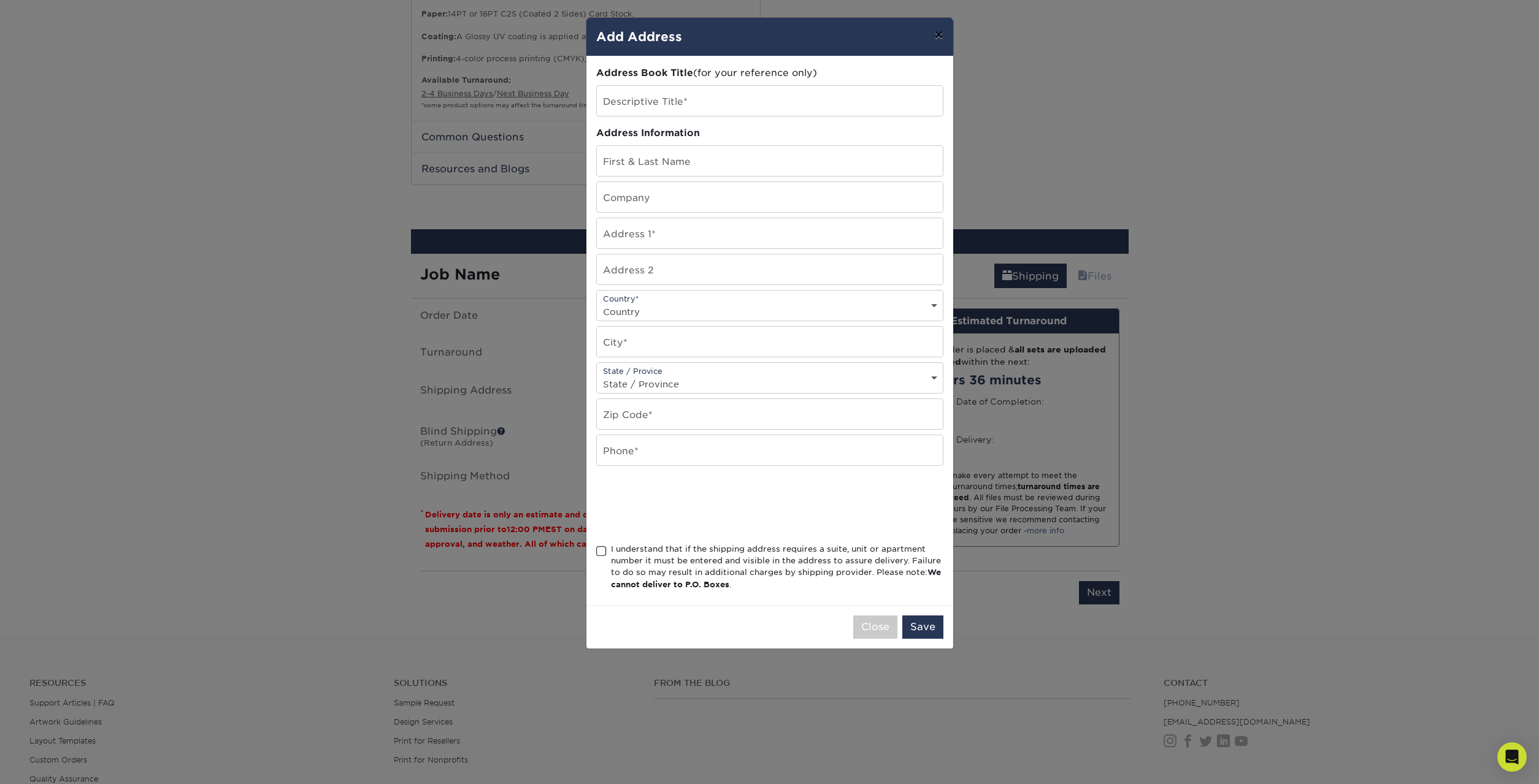
click at [942, 35] on button "×" at bounding box center [938, 34] width 28 height 34
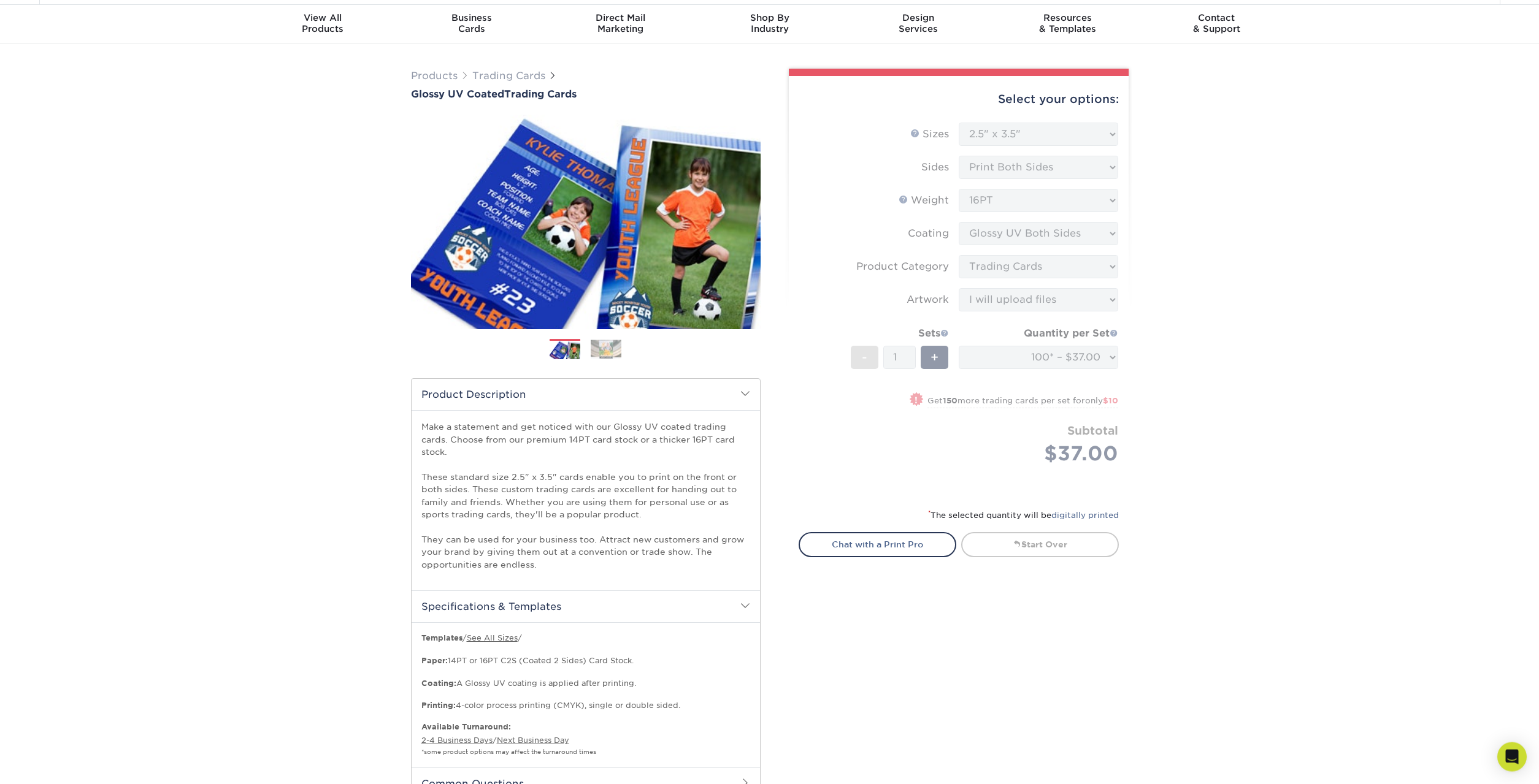
scroll to position [0, 0]
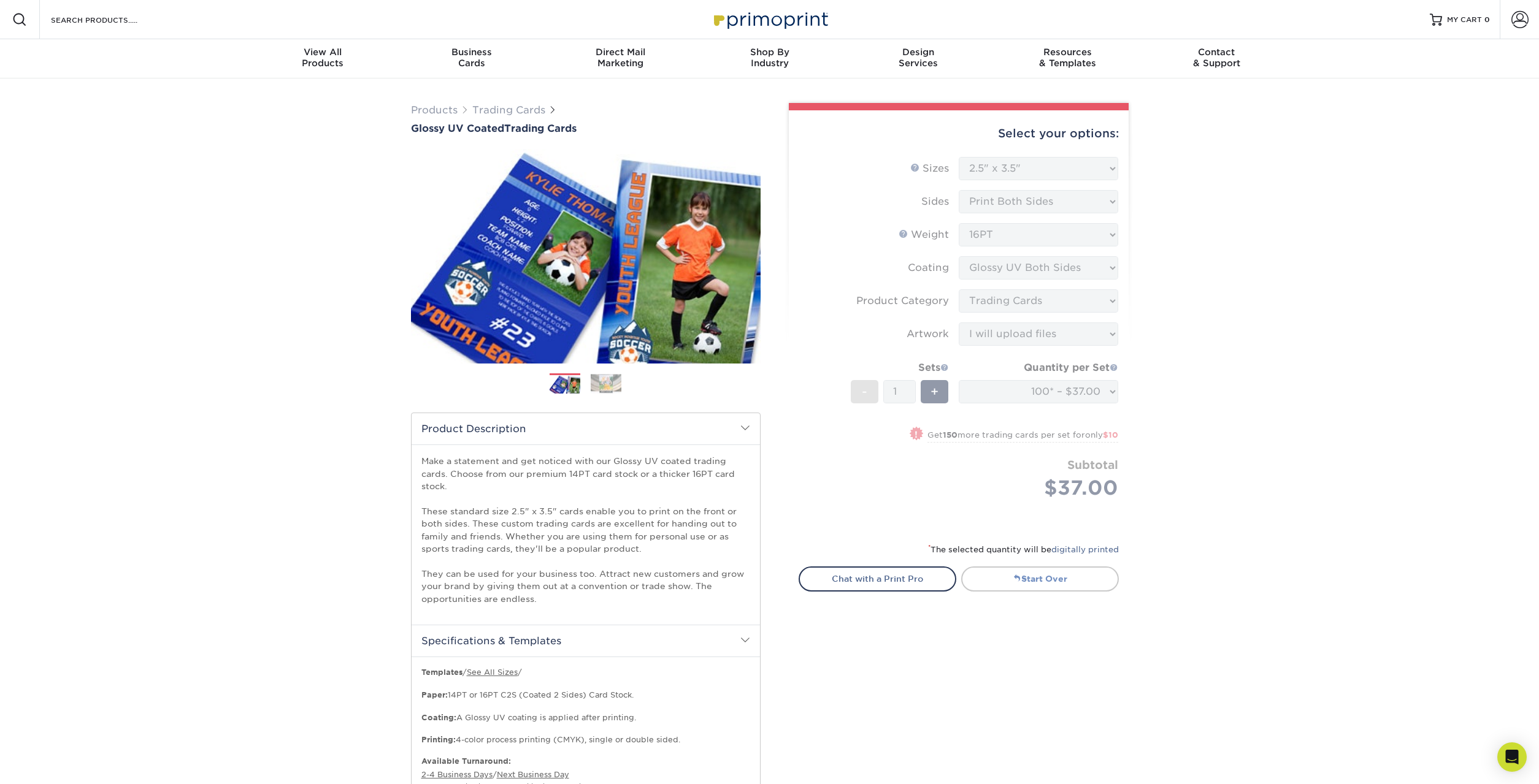
click at [1029, 582] on link "Start Over" at bounding box center [1040, 579] width 158 height 24
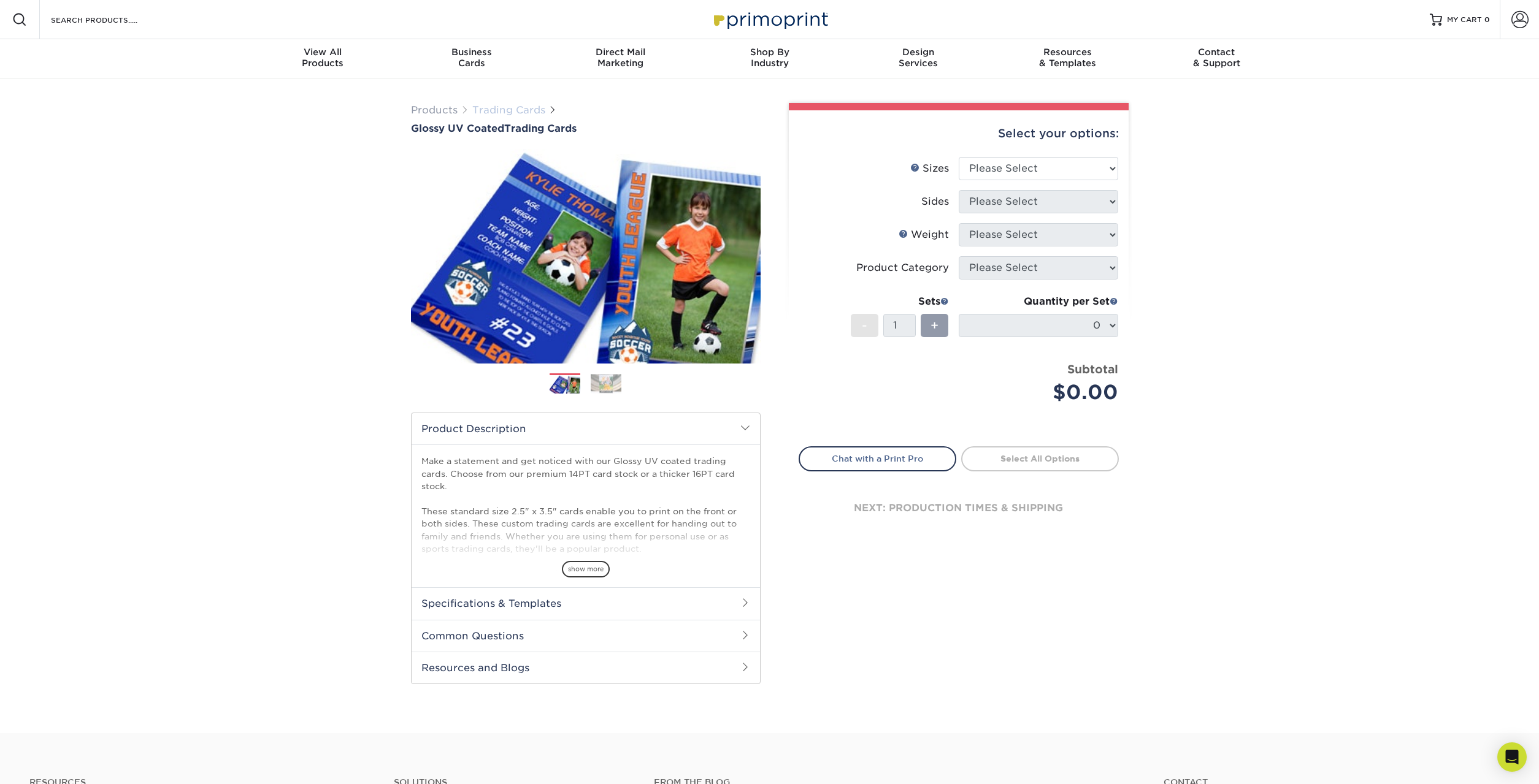
click at [534, 113] on link "Trading Cards" at bounding box center [508, 109] width 73 height 11
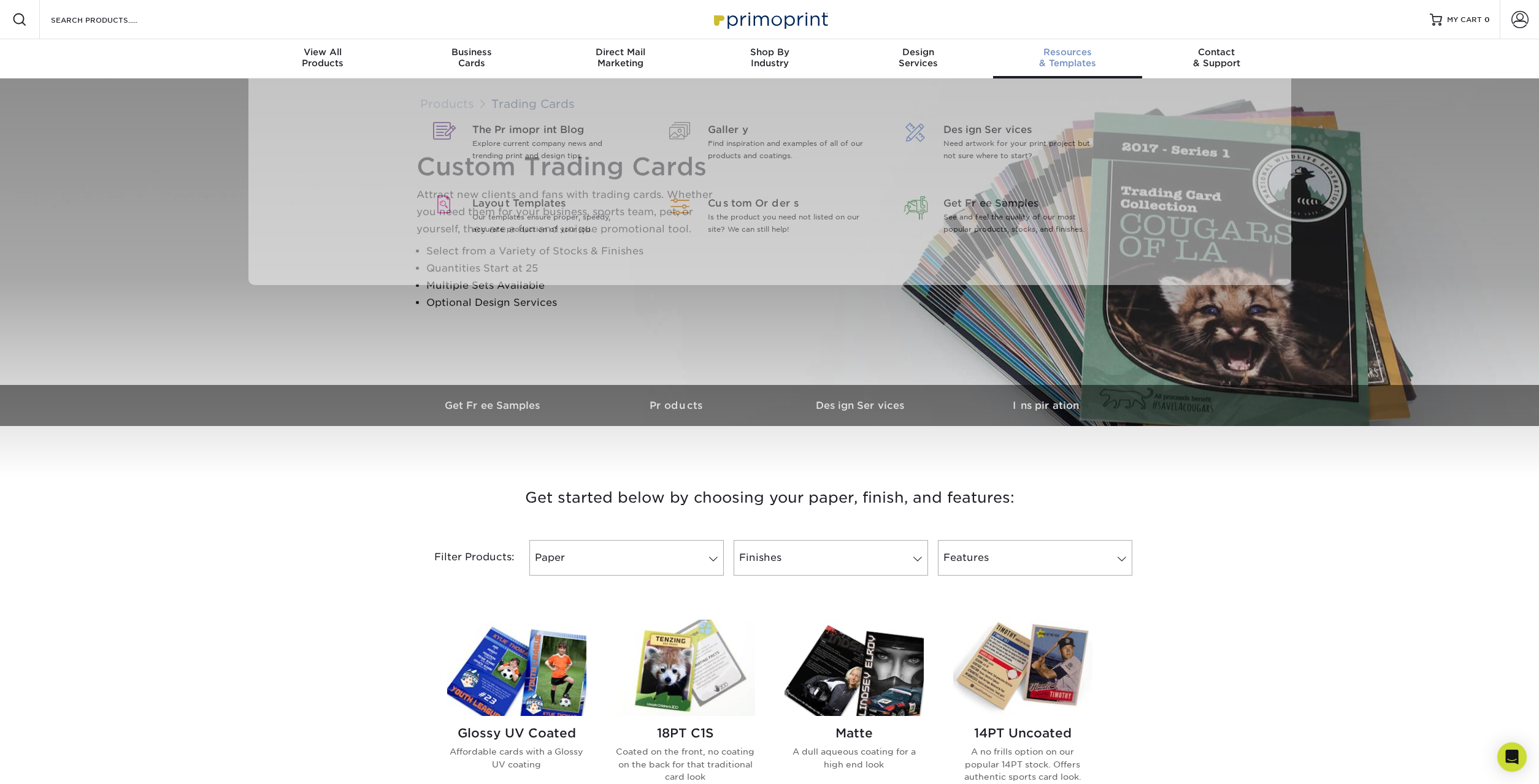
click at [1072, 63] on div "Resources & Templates" at bounding box center [1067, 57] width 149 height 22
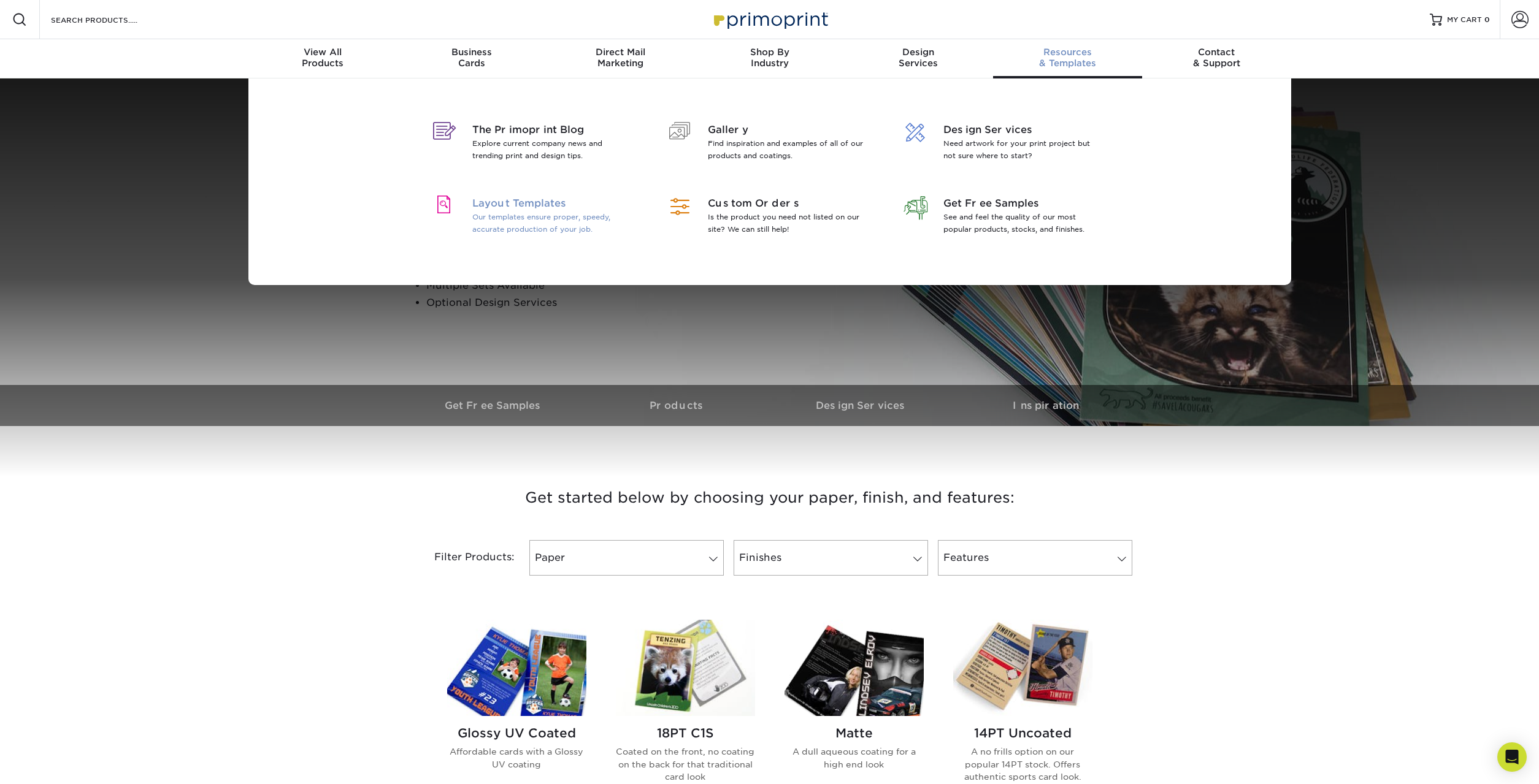
click at [538, 202] on span "Layout Templates" at bounding box center [551, 203] width 158 height 15
